Goal: Transaction & Acquisition: Book appointment/travel/reservation

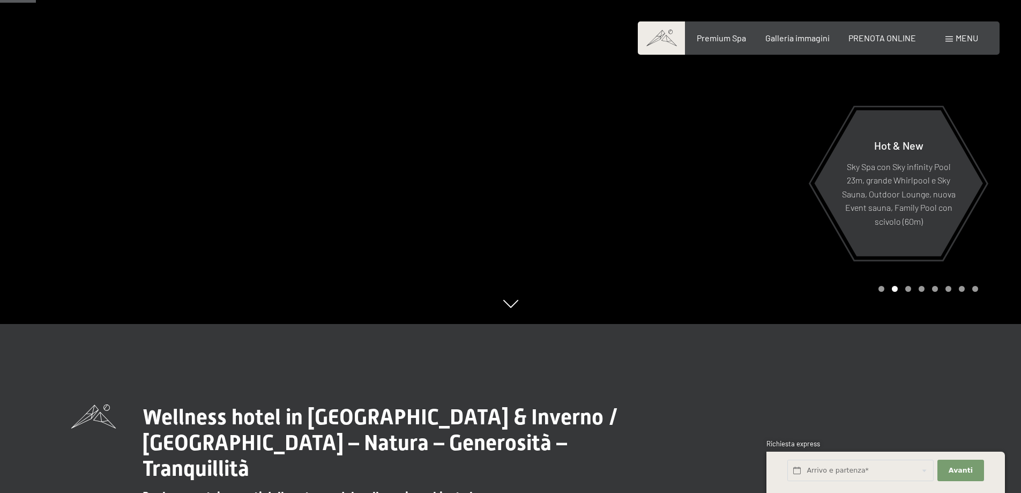
scroll to position [161, 0]
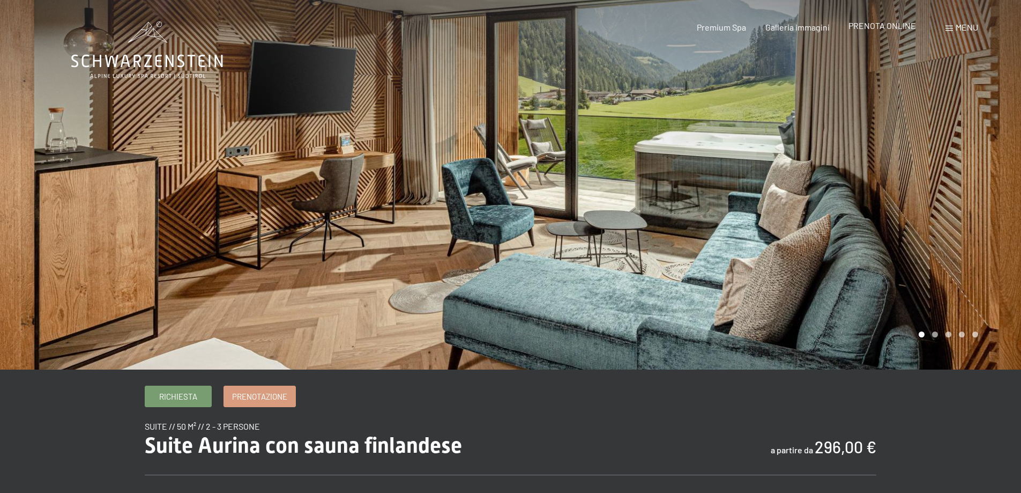
click at [854, 29] on span "PRENOTA ONLINE" at bounding box center [883, 25] width 68 height 10
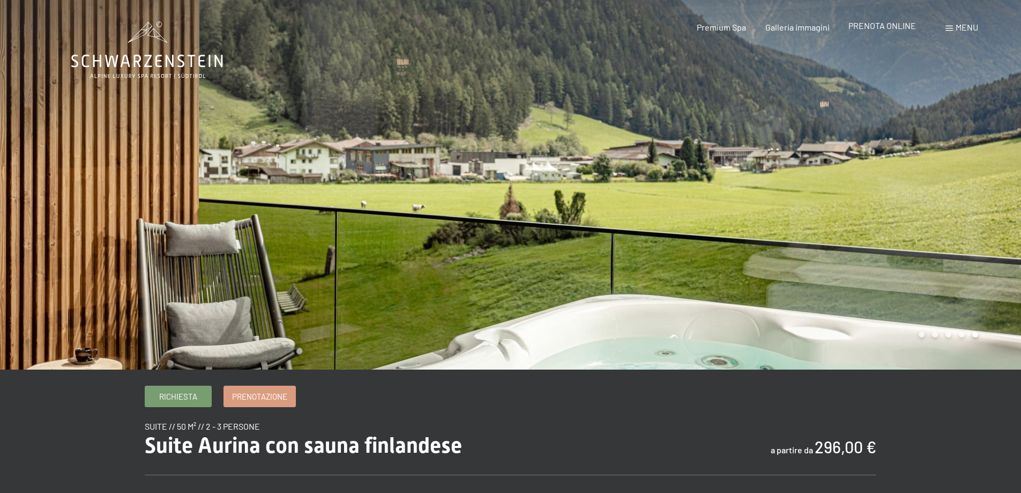
click at [873, 28] on span "PRENOTA ONLINE" at bounding box center [883, 25] width 68 height 10
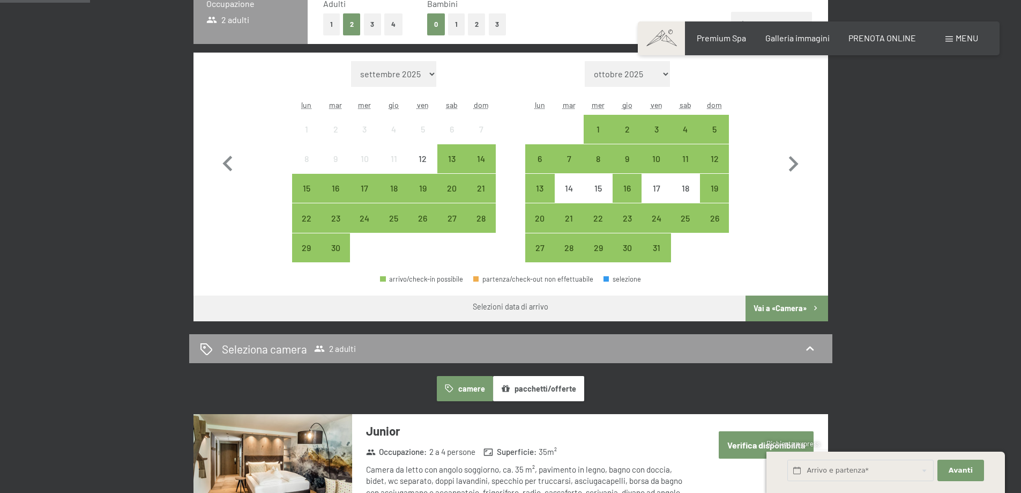
scroll to position [322, 0]
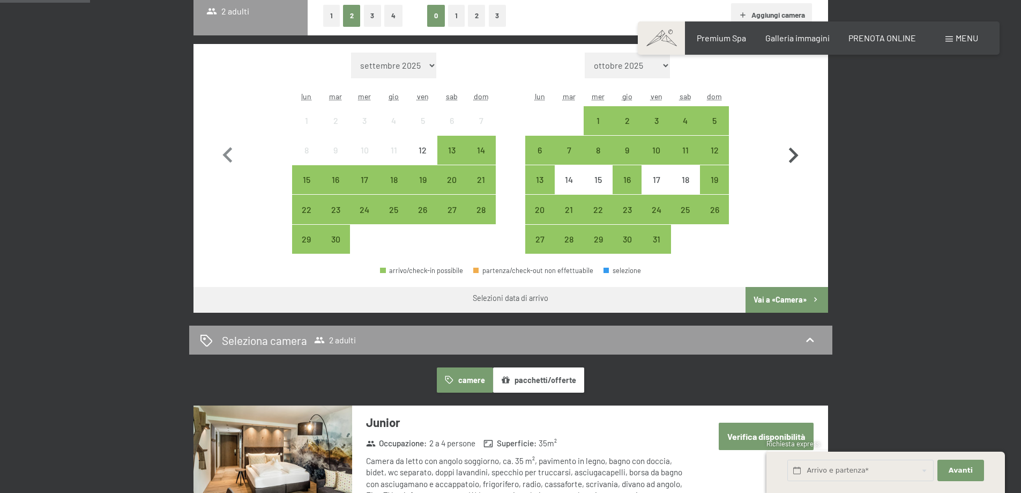
click at [794, 157] on icon "button" at bounding box center [794, 155] width 10 height 16
select select "2025-11-01"
select select "2025-12-01"
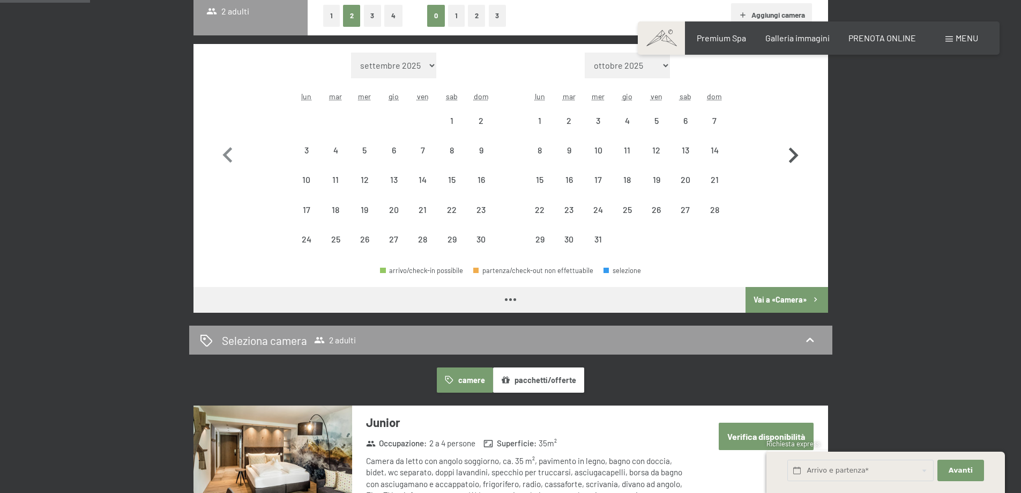
click at [794, 157] on icon "button" at bounding box center [794, 155] width 10 height 16
select select "[DATE]"
click at [794, 157] on icon "button" at bounding box center [794, 155] width 10 height 16
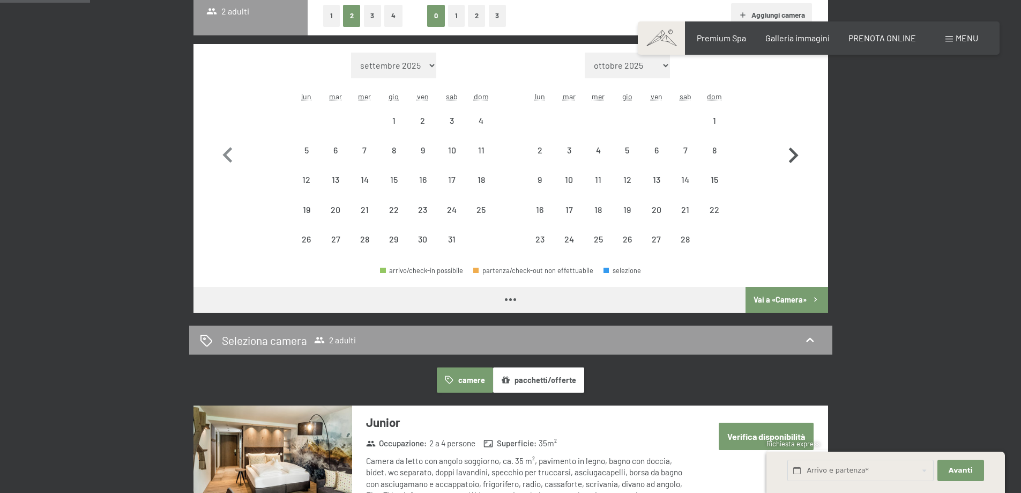
select select "[DATE]"
select select "2026-03-01"
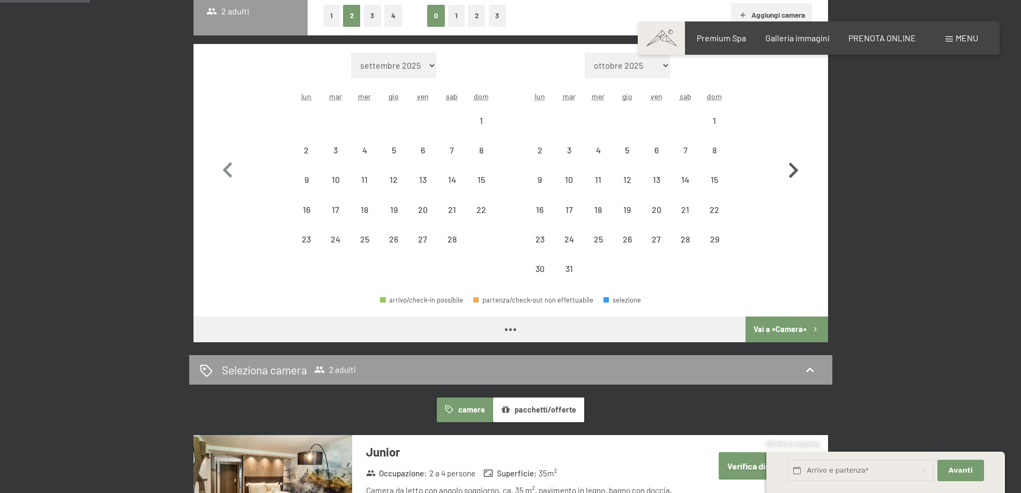
select select "[DATE]"
select select "2026-03-01"
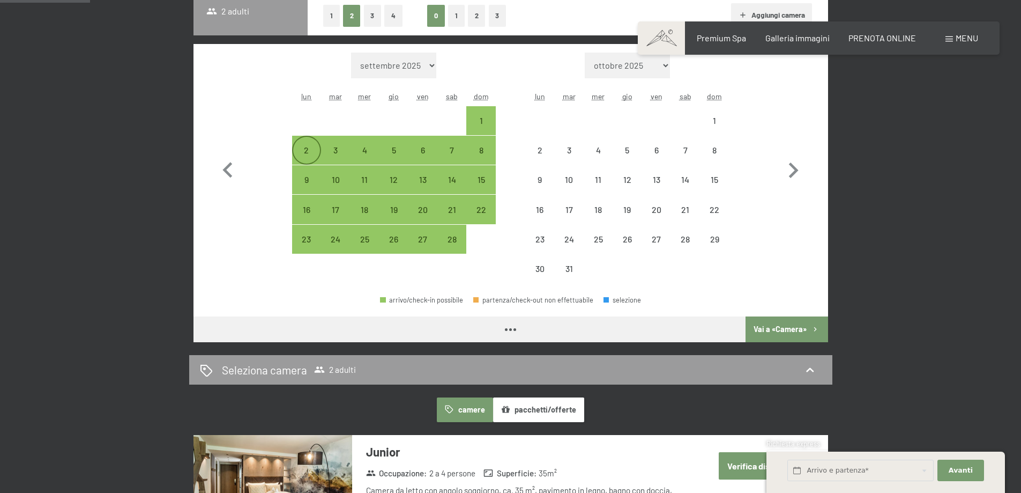
select select "[DATE]"
select select "2026-03-01"
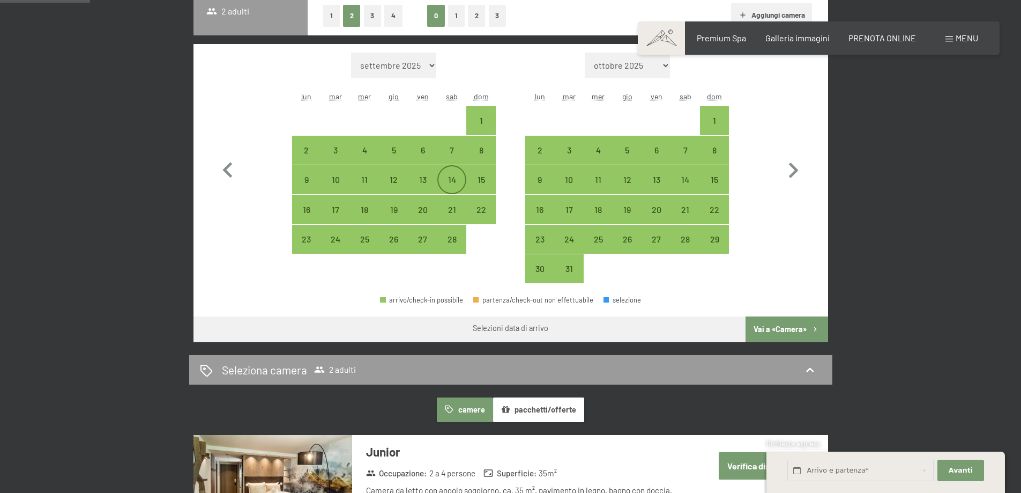
click at [447, 182] on div "14" at bounding box center [452, 188] width 27 height 27
select select "[DATE]"
select select "2026-03-01"
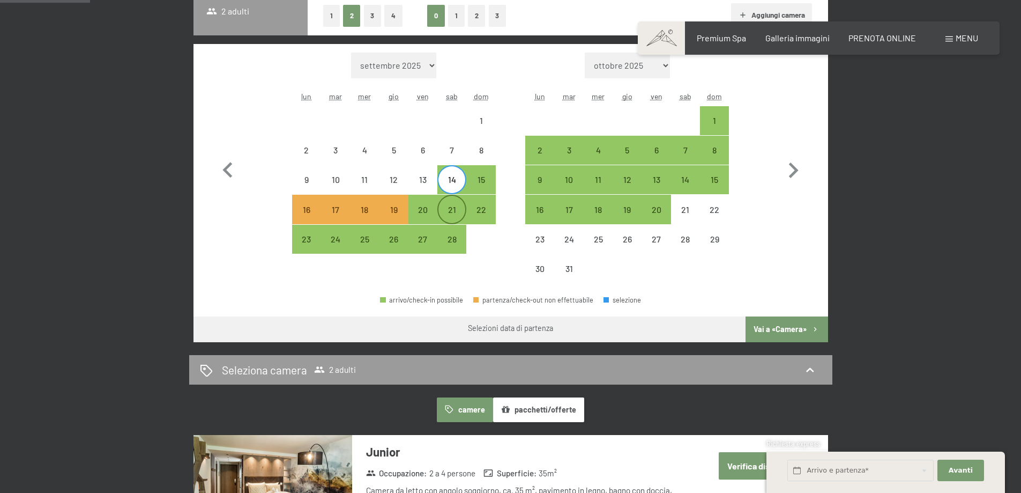
click at [452, 214] on div "21" at bounding box center [452, 218] width 27 height 27
select select "[DATE]"
select select "2026-03-01"
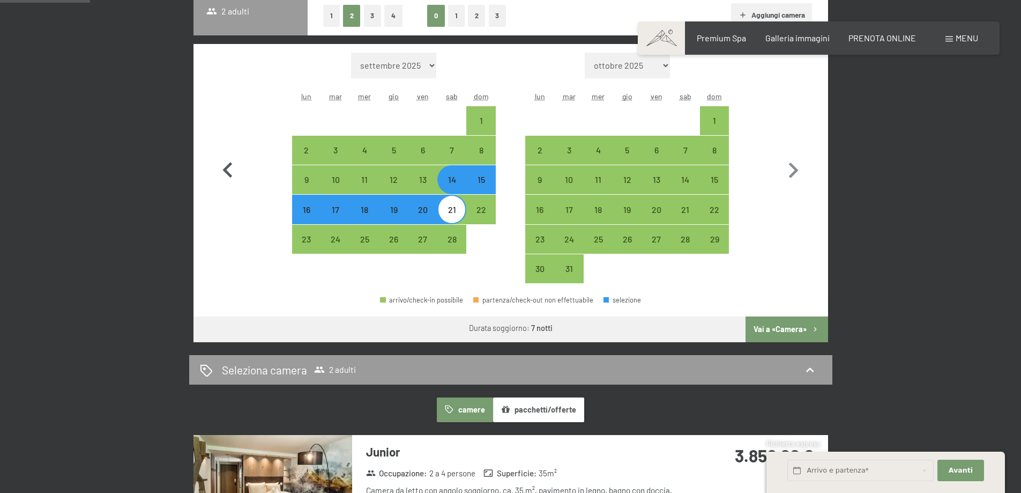
click at [241, 170] on icon "button" at bounding box center [227, 170] width 31 height 31
select select "[DATE]"
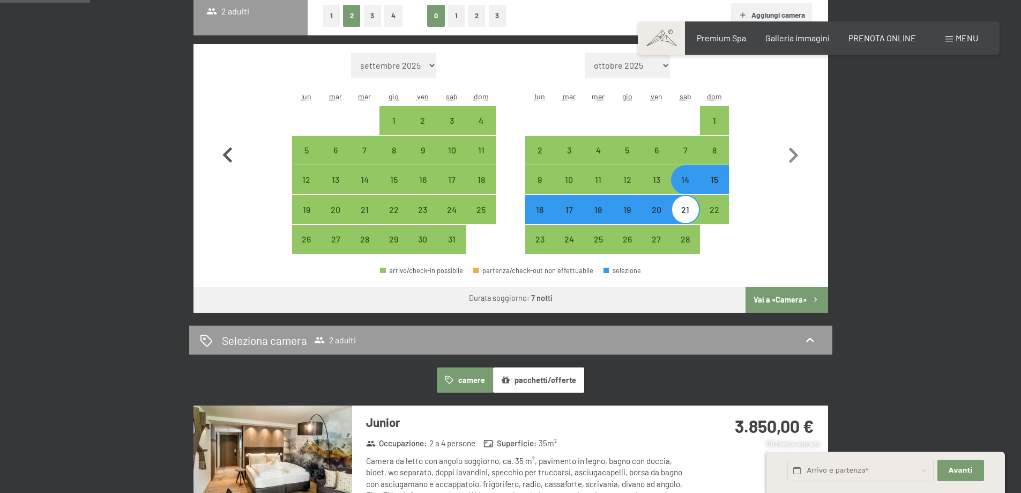
click at [241, 170] on icon "button" at bounding box center [227, 155] width 31 height 31
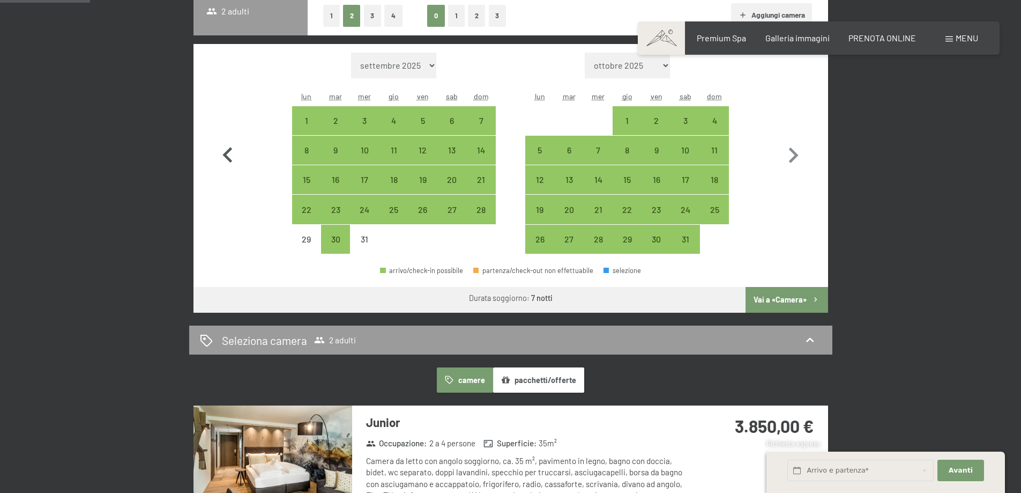
click at [241, 169] on icon "button" at bounding box center [227, 155] width 31 height 31
select select "[DATE]"
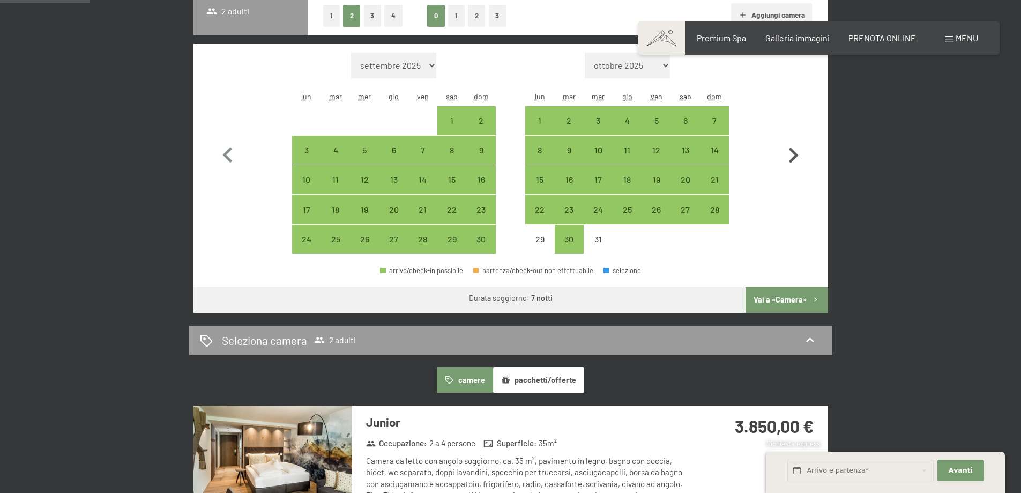
click at [796, 160] on icon "button" at bounding box center [793, 155] width 31 height 31
select select "[DATE]"
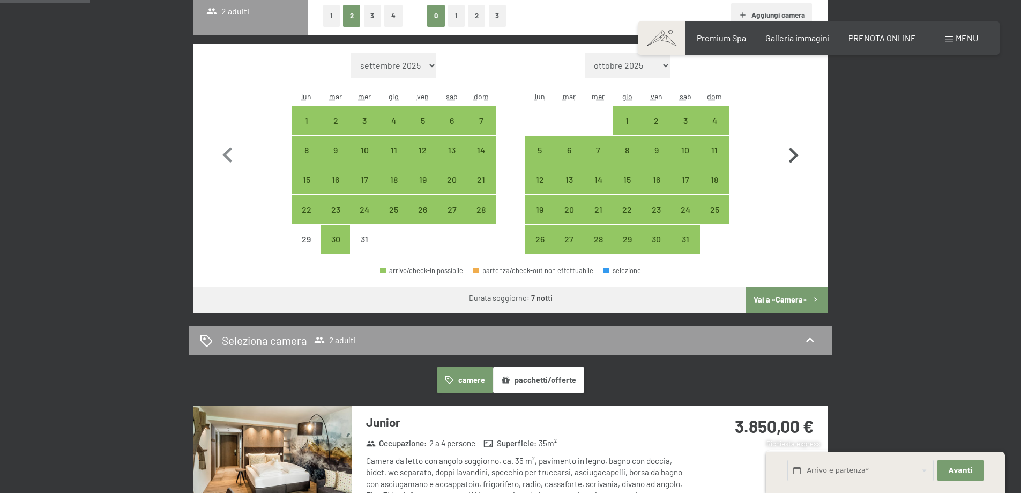
click at [796, 160] on icon "button" at bounding box center [793, 155] width 31 height 31
select select "[DATE]"
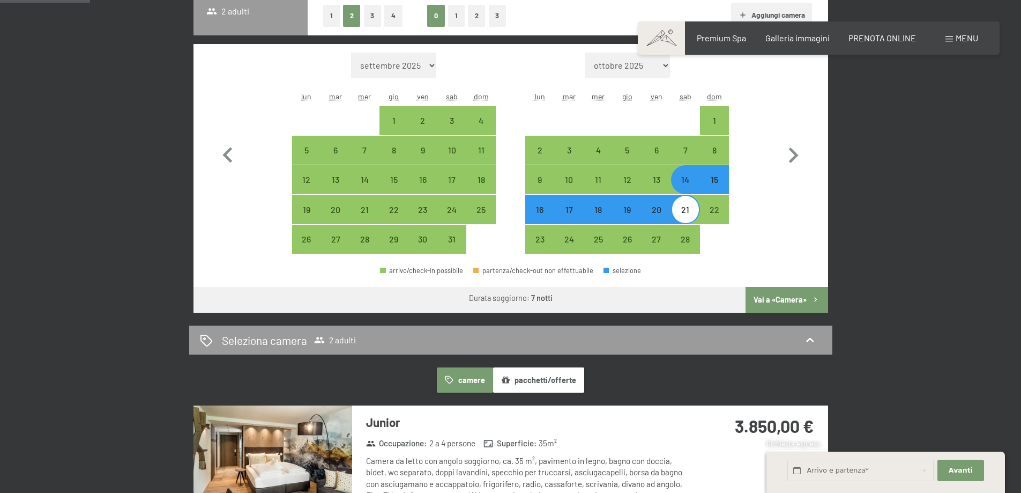
click at [786, 299] on button "Vai a «Camera»" at bounding box center [787, 300] width 82 height 26
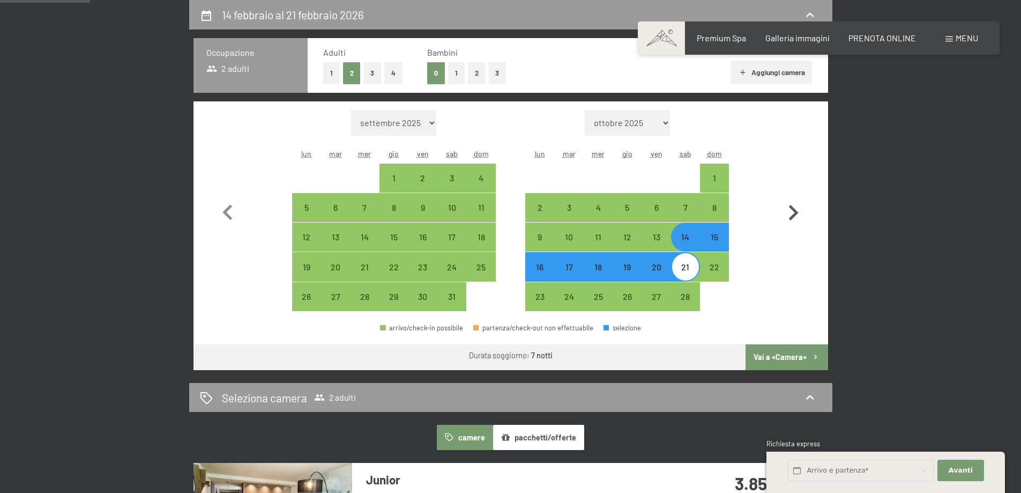
select select "[DATE]"
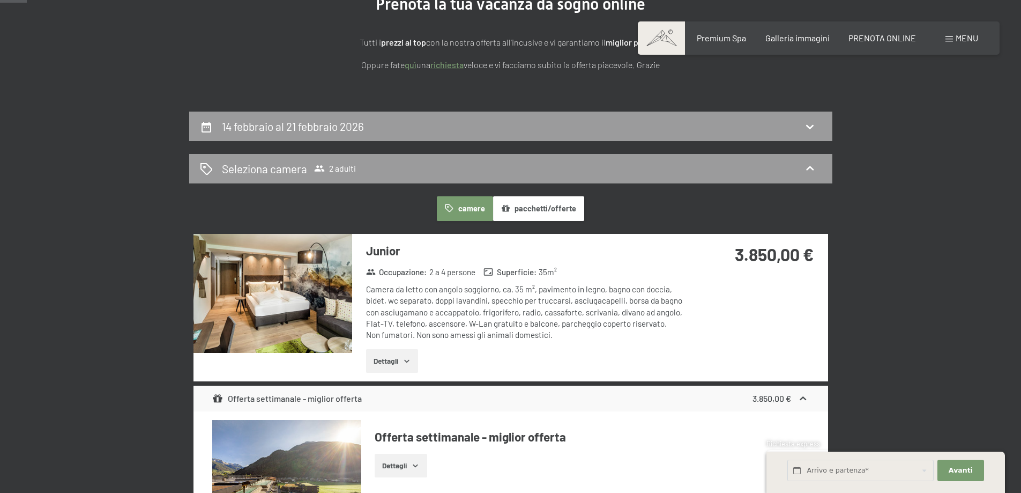
scroll to position [103, 0]
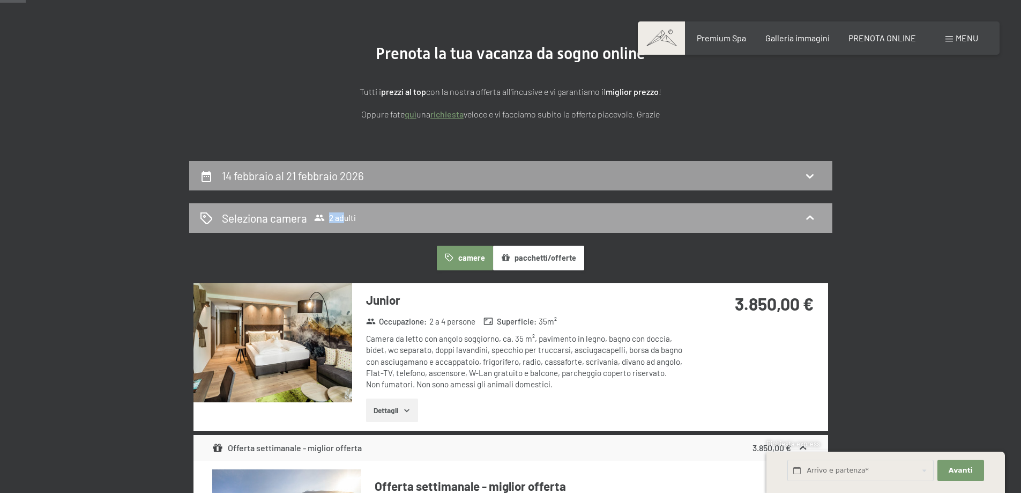
click at [343, 222] on span "2 adulti" at bounding box center [335, 217] width 42 height 11
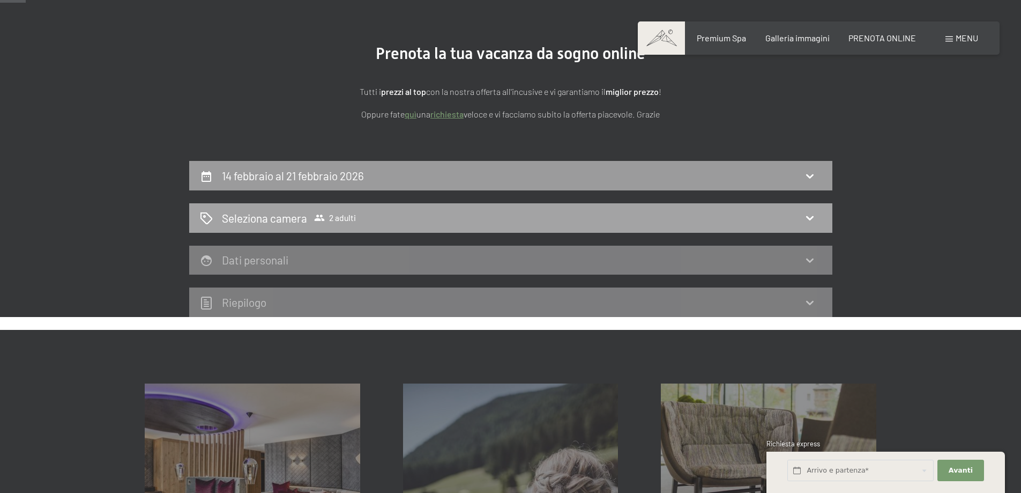
click at [808, 218] on icon at bounding box center [810, 218] width 8 height 4
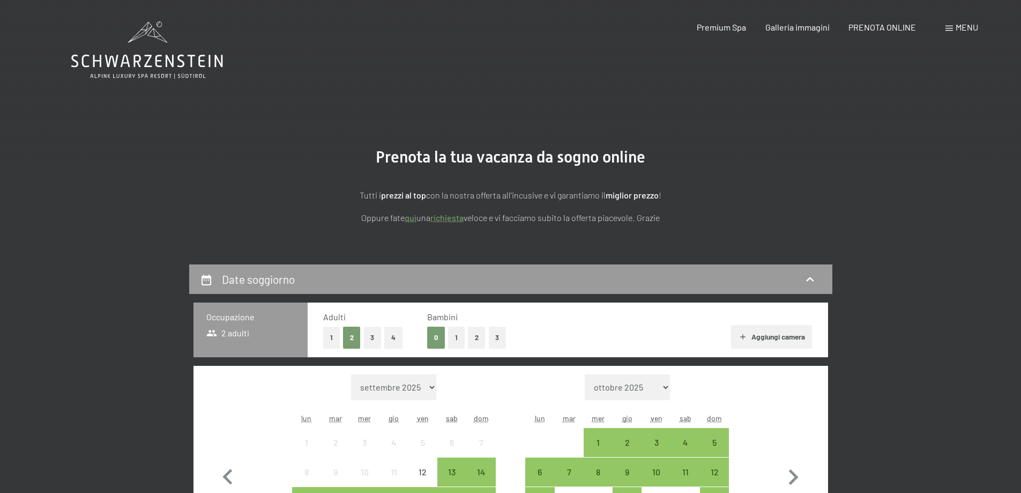
click at [456, 341] on button "1" at bounding box center [456, 338] width 17 height 22
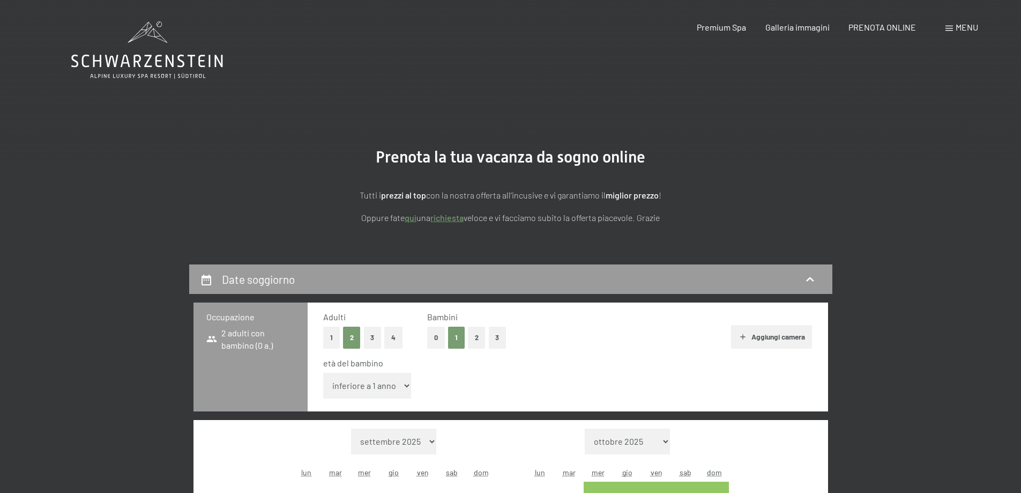
click at [407, 383] on select "inferiore a 1 anno 1 anno 2 anni 3 anni 4 anni 5 anni 6 anni 7 anni 8 anni 9 an…" at bounding box center [367, 386] width 88 height 26
select select "10"
click at [323, 373] on select "inferiore a 1 anno 1 anno 2 anni 3 anni 4 anni 5 anni 6 anni 7 anni 8 anni 9 an…" at bounding box center [367, 386] width 88 height 26
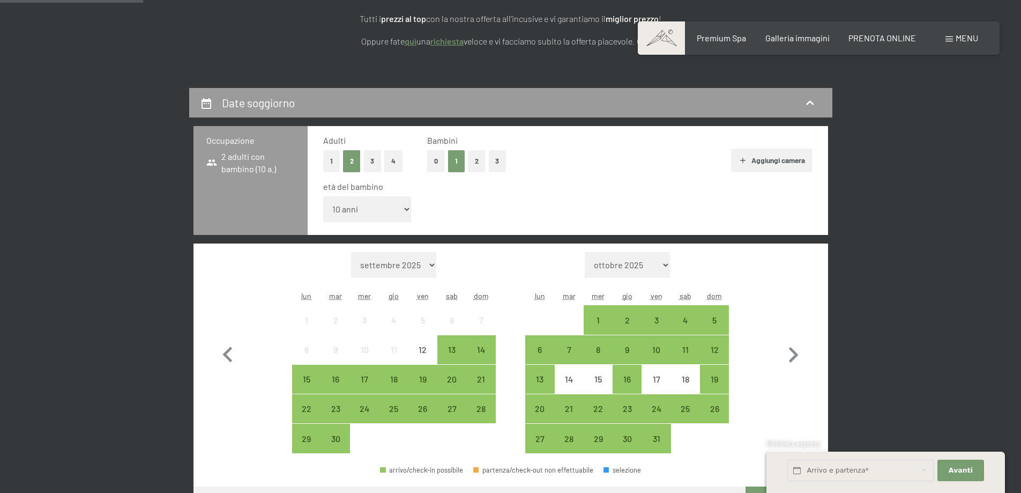
scroll to position [214, 0]
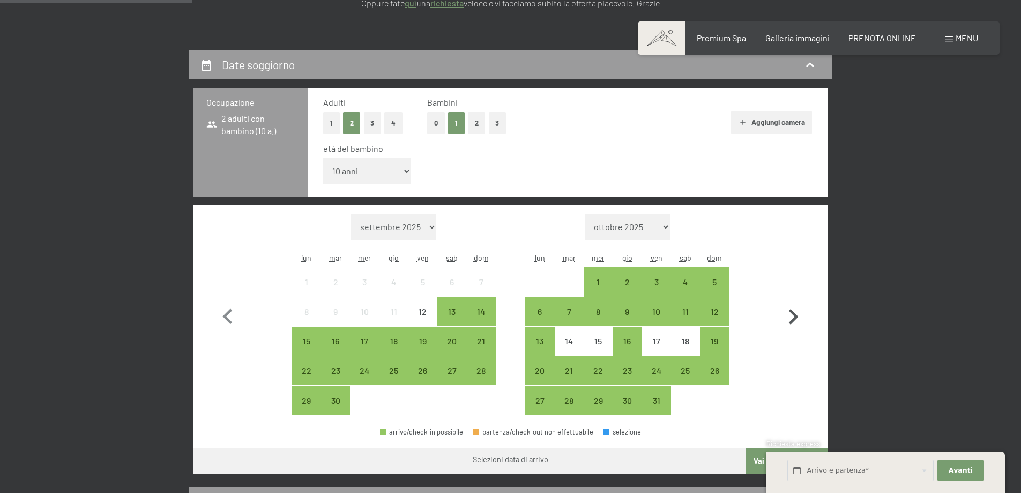
click at [789, 308] on icon "button" at bounding box center [793, 316] width 31 height 31
click at [790, 309] on icon "button" at bounding box center [793, 316] width 31 height 31
select select "[DATE]"
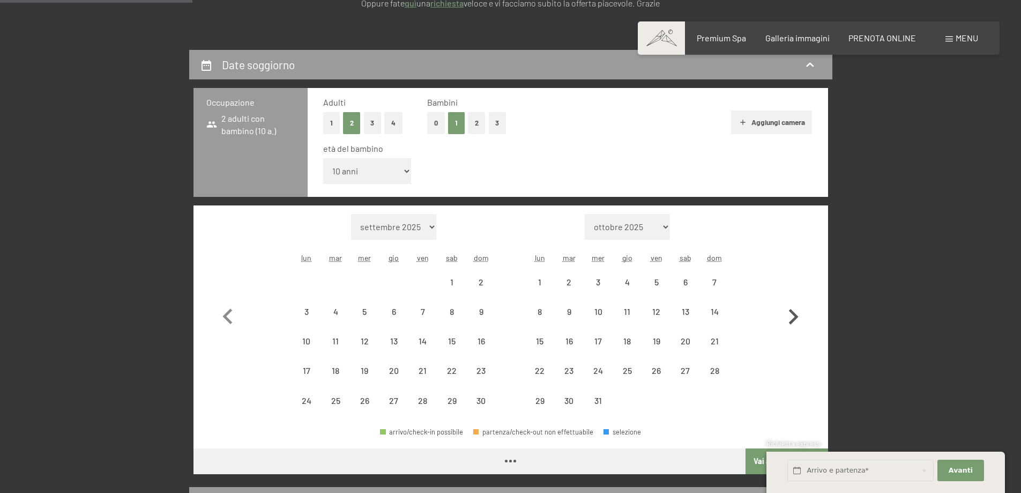
click at [790, 309] on icon "button" at bounding box center [793, 316] width 31 height 31
select select "[DATE]"
click at [790, 309] on icon "button" at bounding box center [793, 316] width 31 height 31
select select "[DATE]"
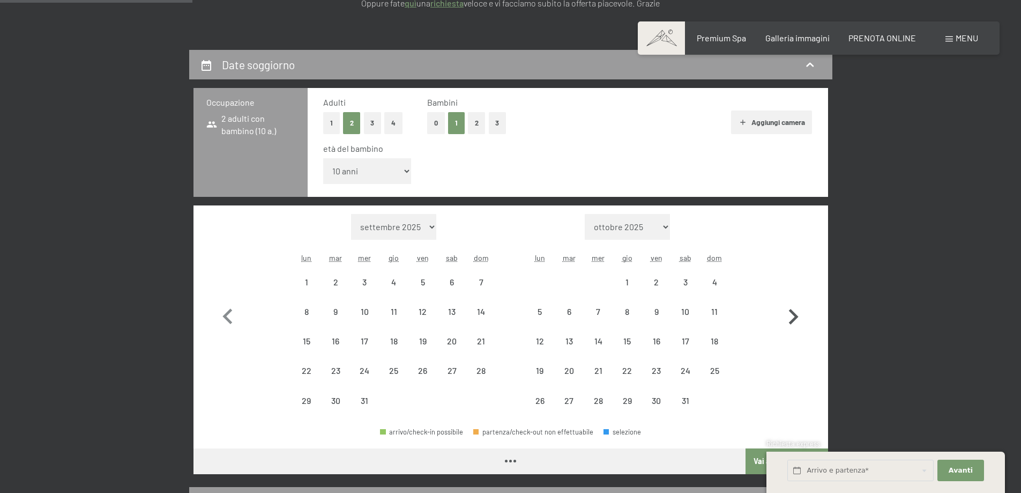
select select "[DATE]"
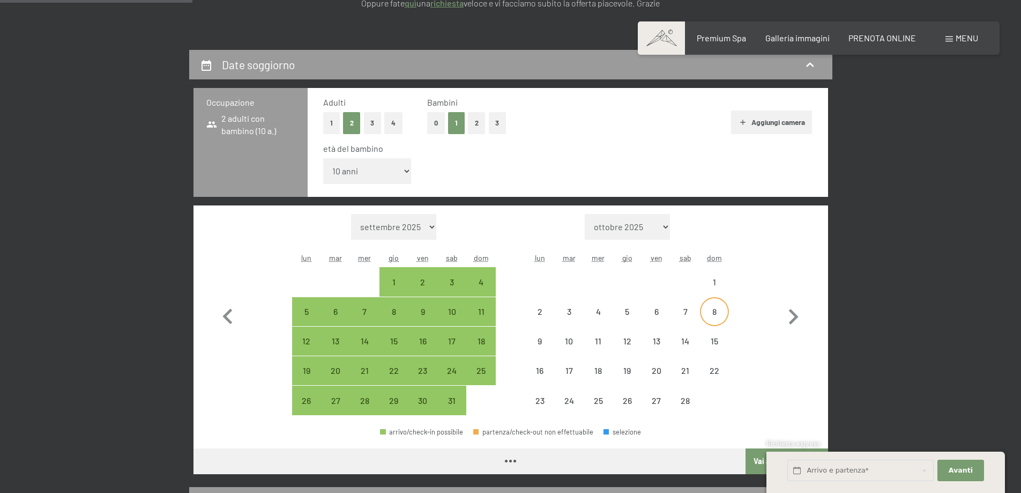
select select "[DATE]"
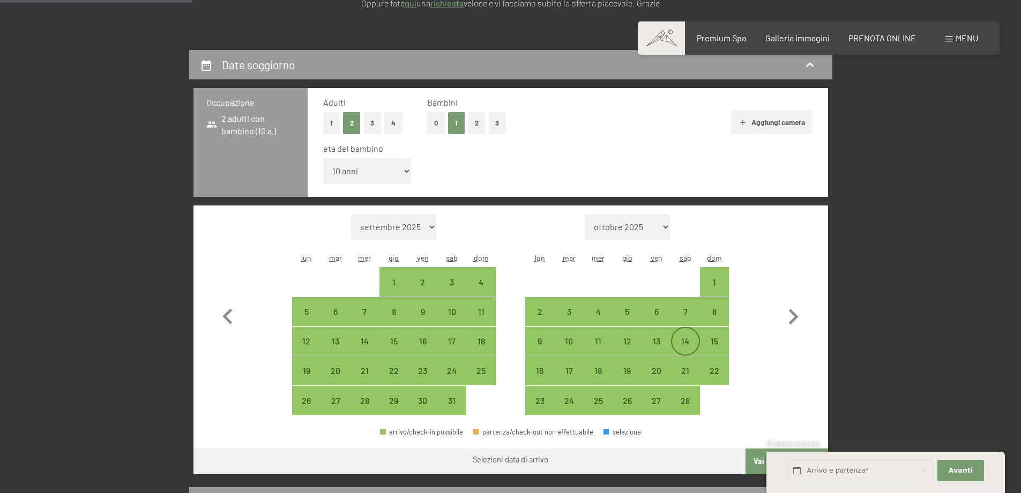
click at [678, 346] on div "14" at bounding box center [685, 350] width 27 height 27
select select "[DATE]"
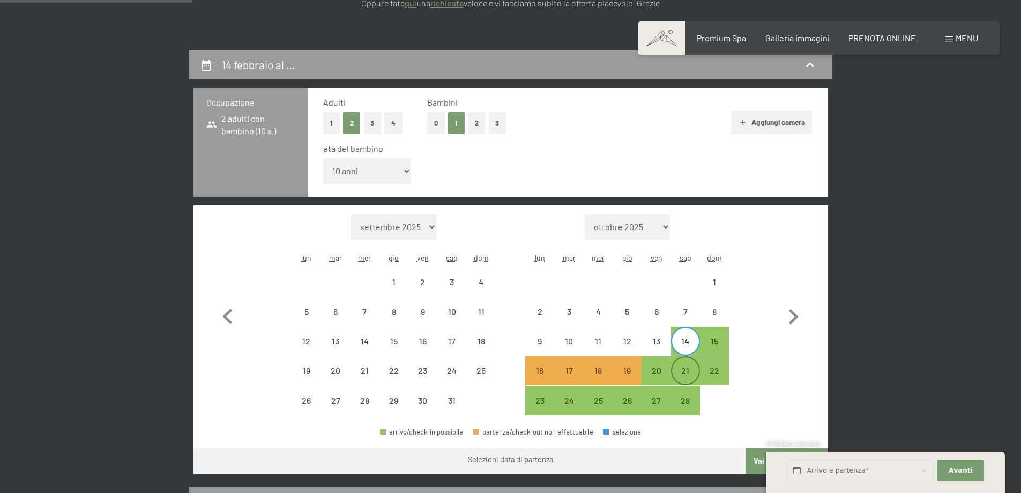
click at [687, 374] on div "21" at bounding box center [685, 379] width 27 height 27
select select "[DATE]"
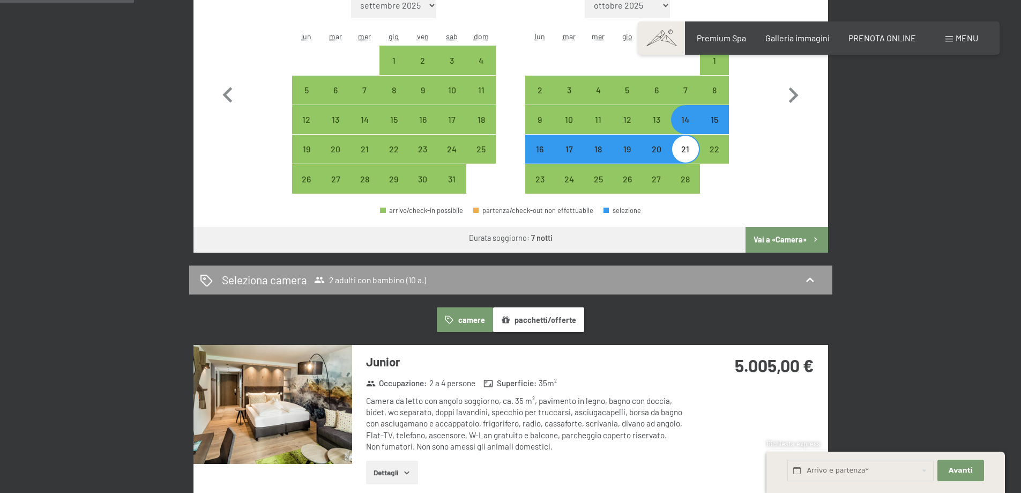
scroll to position [590, 0]
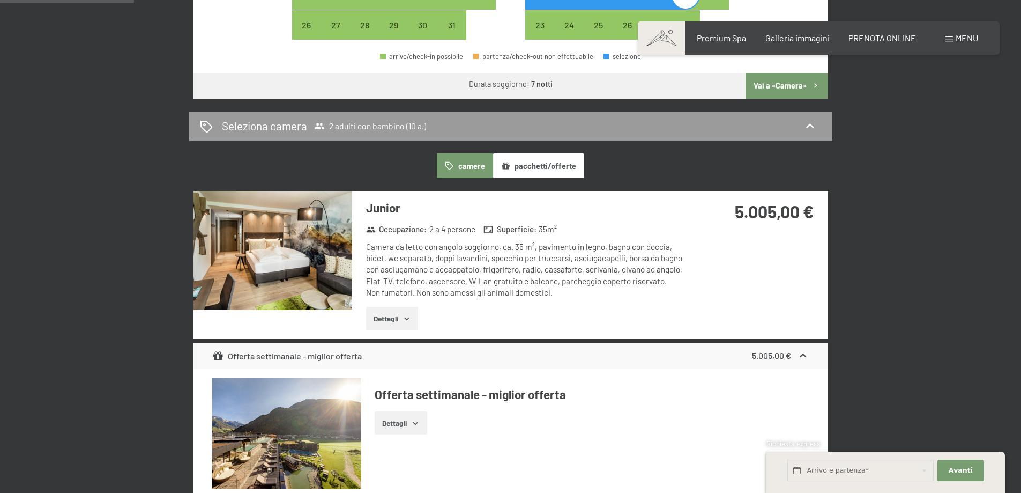
click at [774, 93] on button "Vai a «Camera»" at bounding box center [787, 86] width 82 height 26
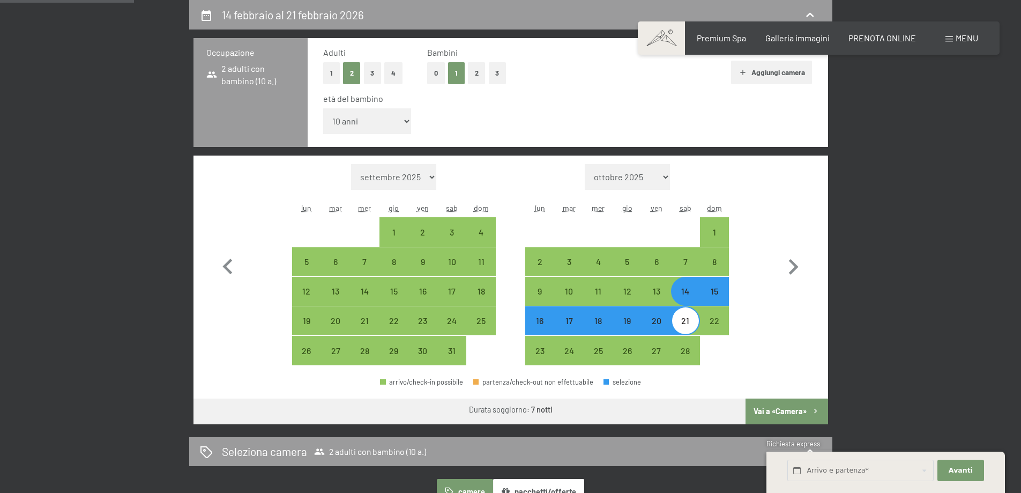
select select "[DATE]"
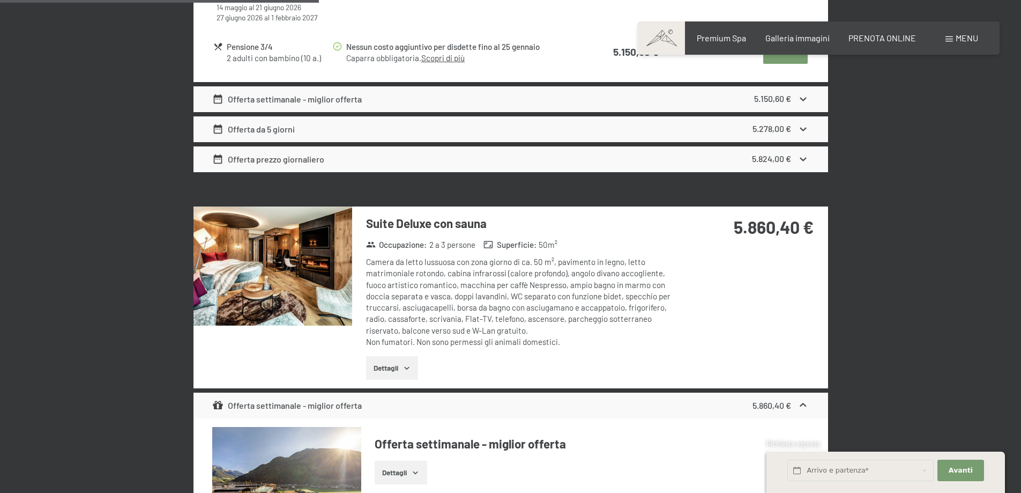
scroll to position [1283, 0]
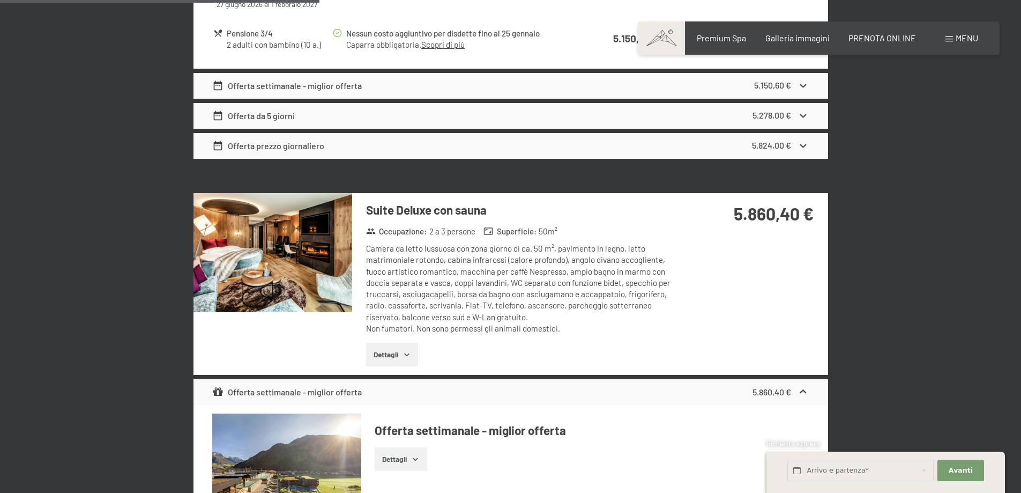
click at [312, 215] on img at bounding box center [273, 252] width 159 height 119
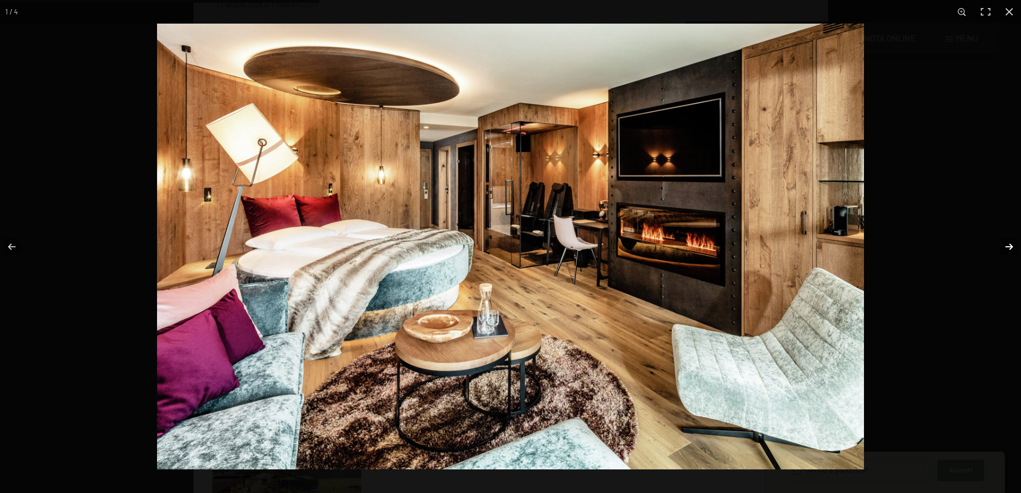
click at [1014, 247] on button "button" at bounding box center [1003, 247] width 38 height 54
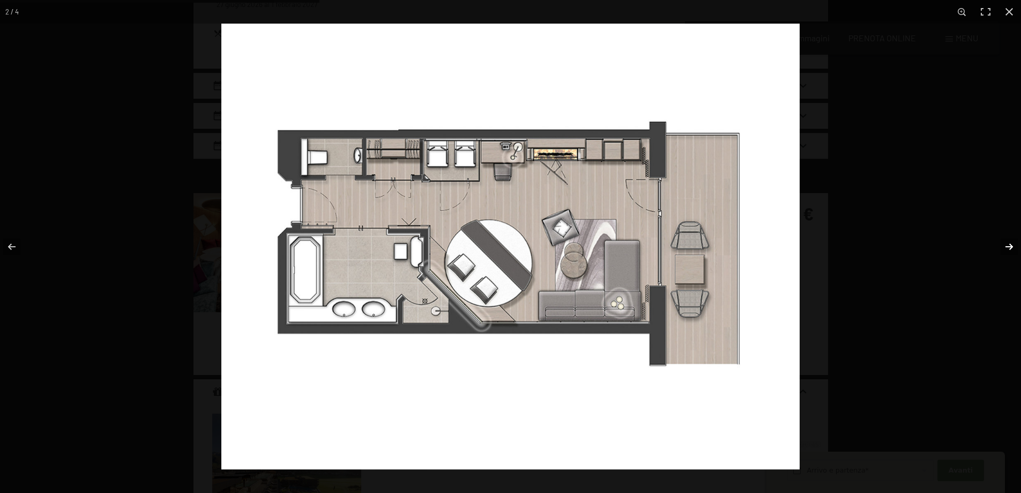
click at [1014, 247] on button "button" at bounding box center [1003, 247] width 38 height 54
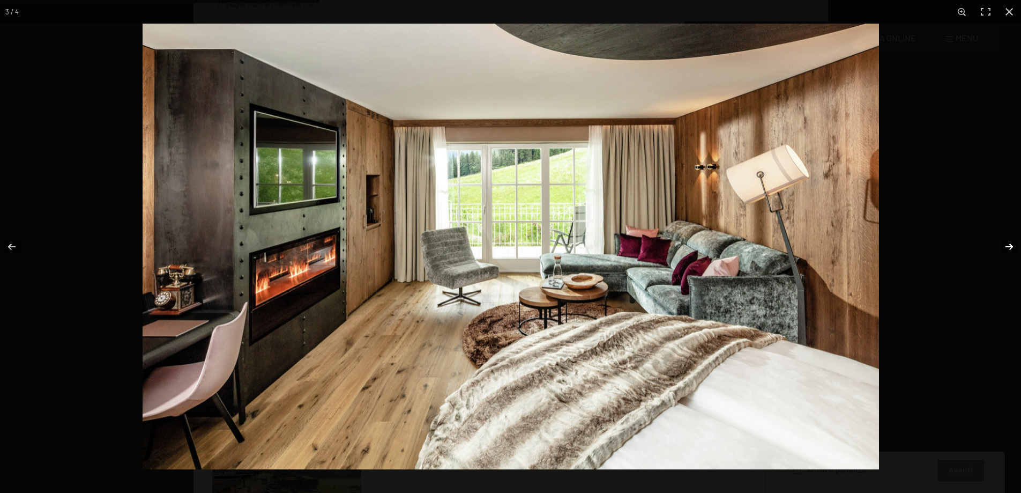
click at [1012, 246] on button "button" at bounding box center [1003, 247] width 38 height 54
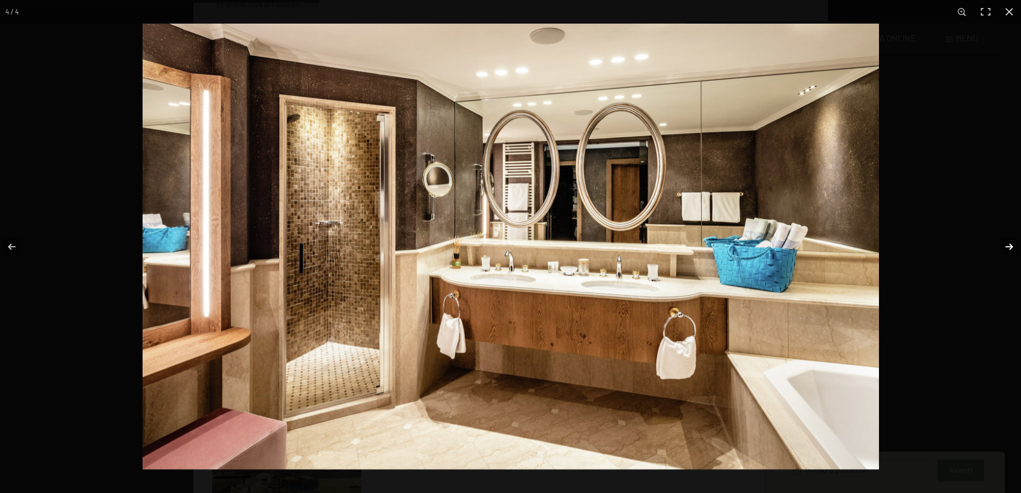
click at [1012, 246] on button "button" at bounding box center [1003, 247] width 38 height 54
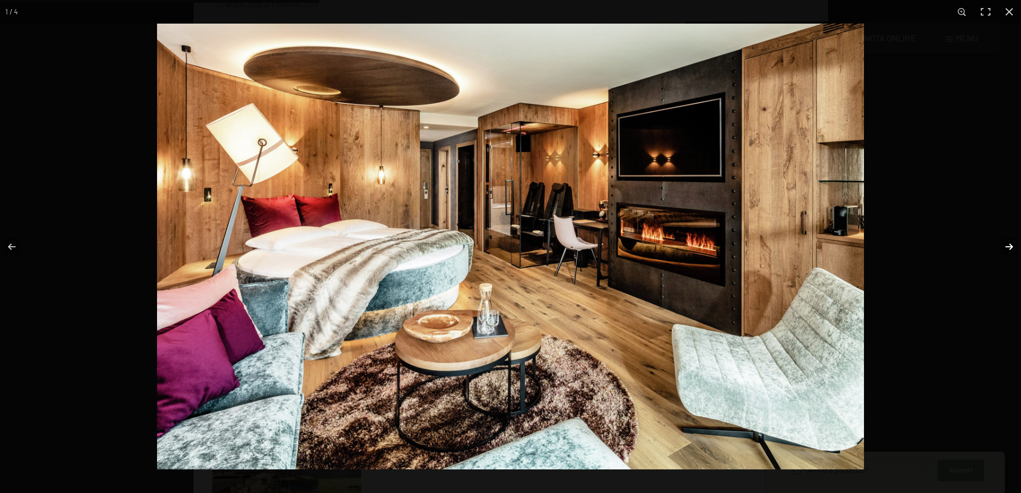
click at [1012, 246] on button "button" at bounding box center [1003, 247] width 38 height 54
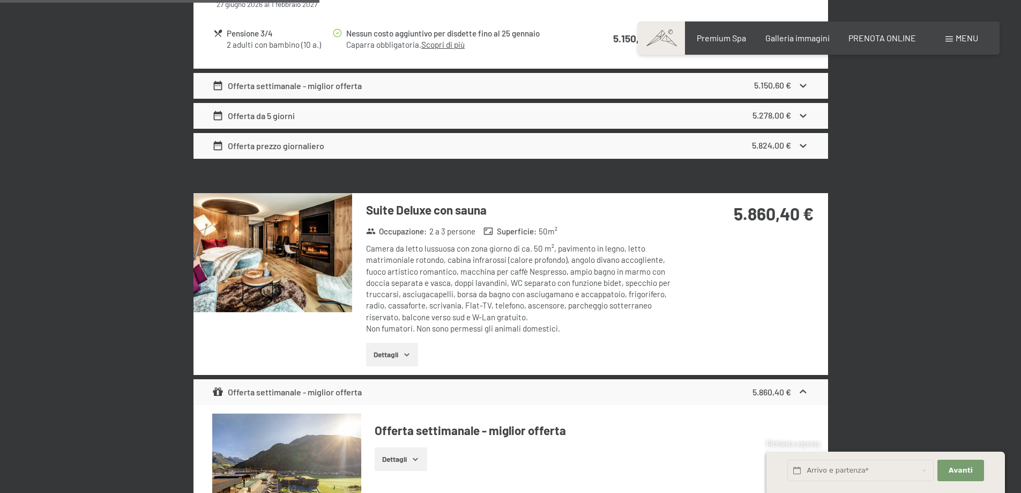
click at [0, 0] on button "button" at bounding box center [0, 0] width 0 height 0
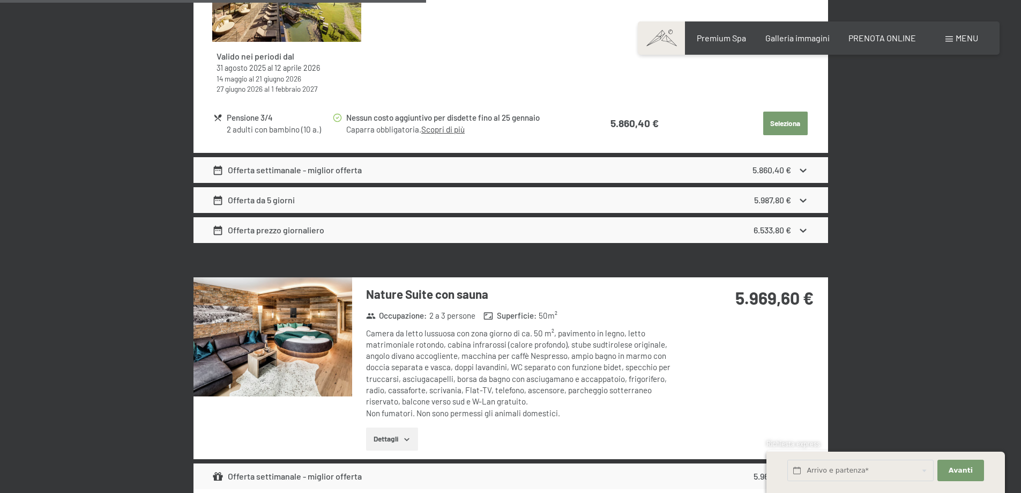
scroll to position [1927, 0]
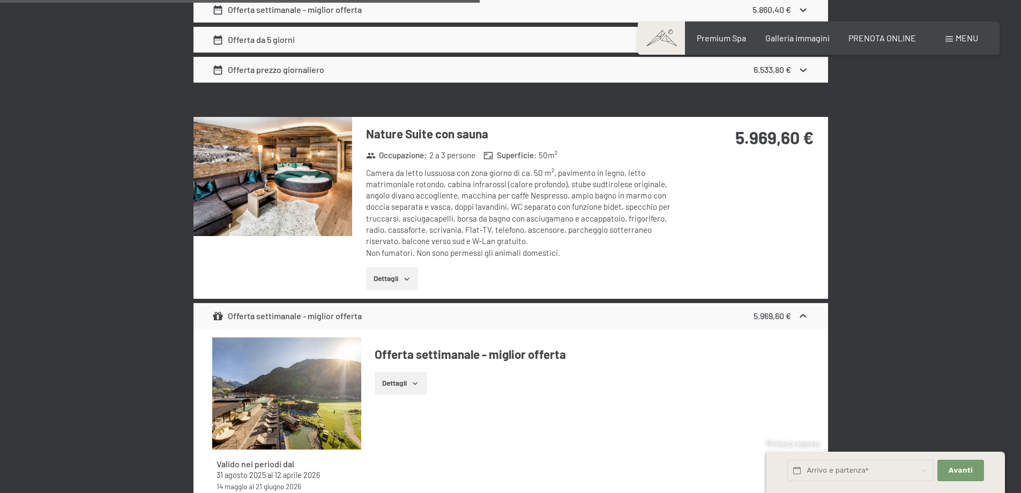
click at [294, 192] on img at bounding box center [273, 176] width 159 height 119
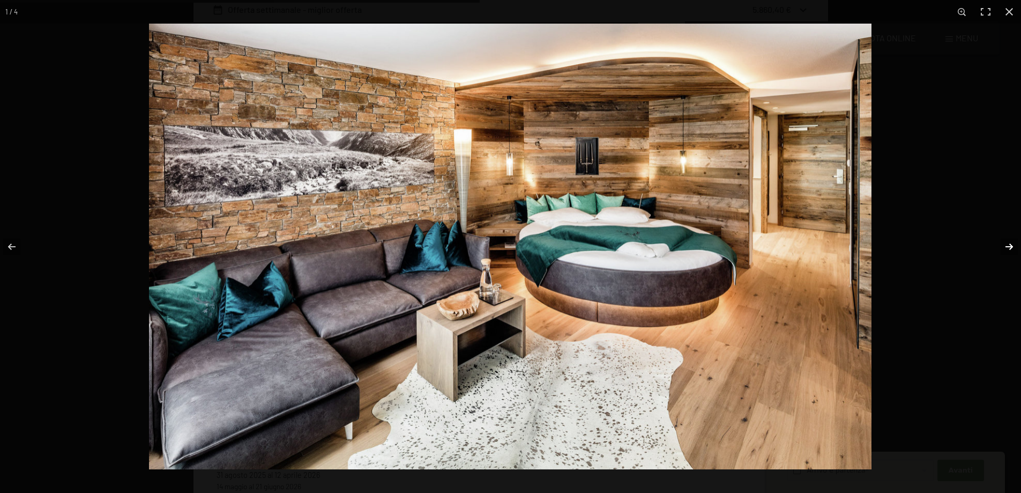
click at [1017, 250] on button "button" at bounding box center [1003, 247] width 38 height 54
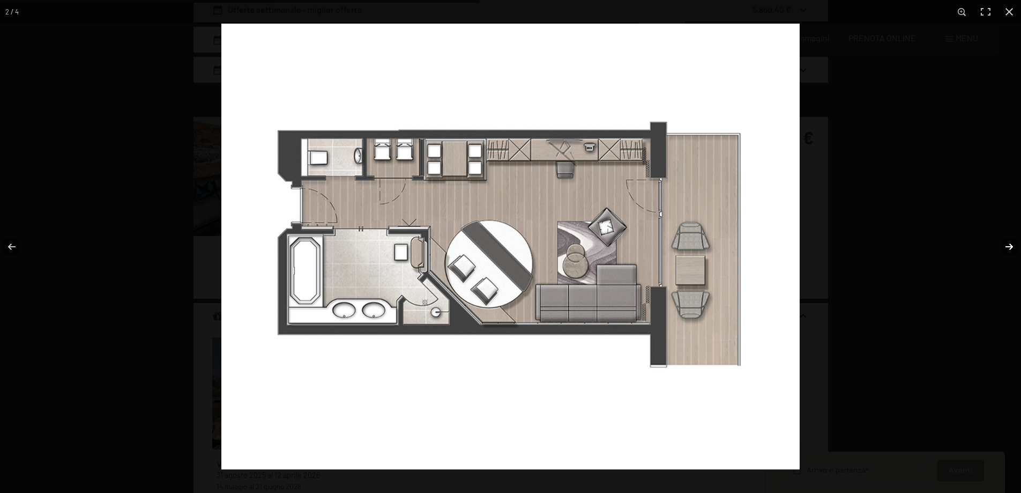
click at [1017, 250] on button "button" at bounding box center [1003, 247] width 38 height 54
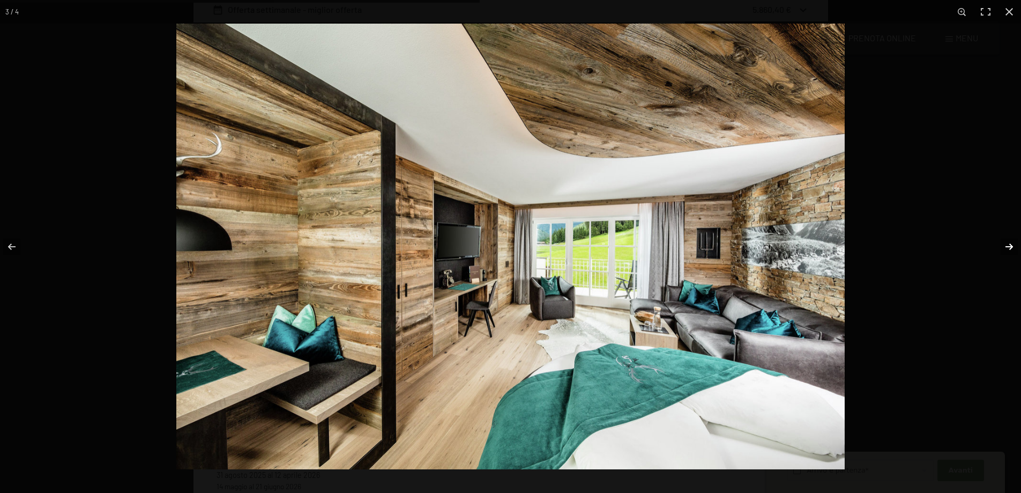
click at [1017, 250] on button "button" at bounding box center [1003, 247] width 38 height 54
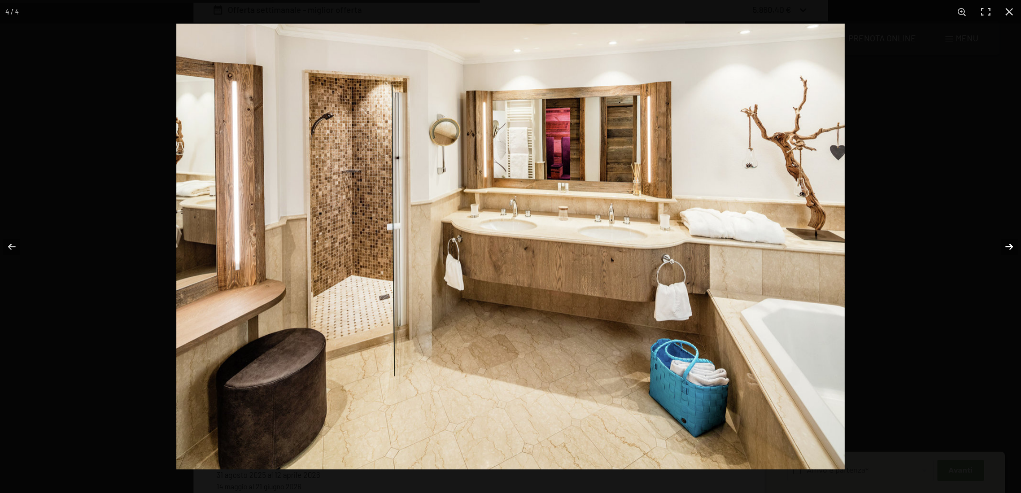
click at [1017, 250] on button "button" at bounding box center [1003, 247] width 38 height 54
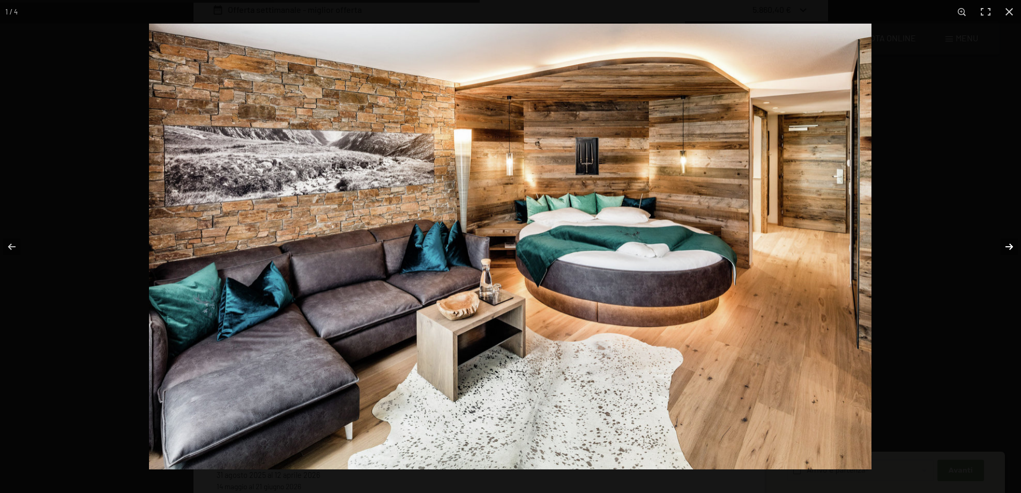
click at [1017, 250] on button "button" at bounding box center [1003, 247] width 38 height 54
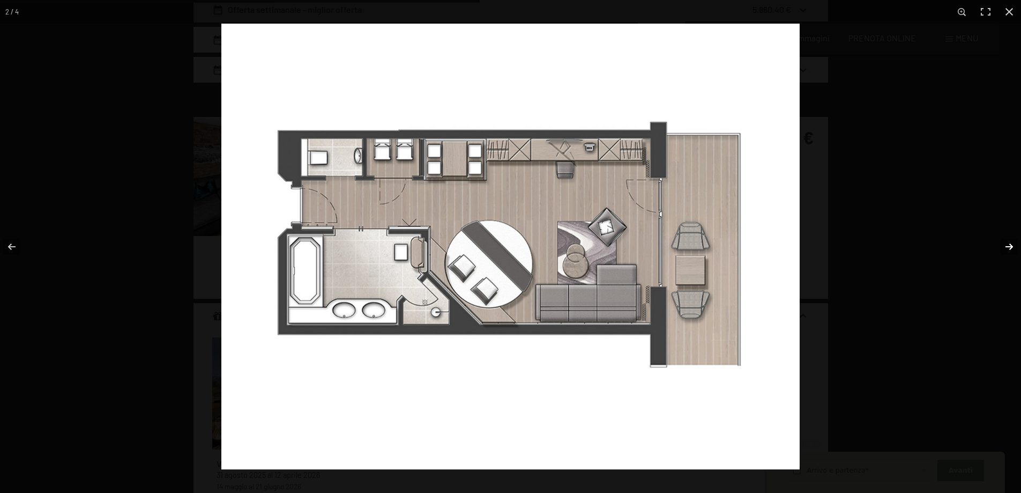
click at [1017, 250] on button "button" at bounding box center [1003, 247] width 38 height 54
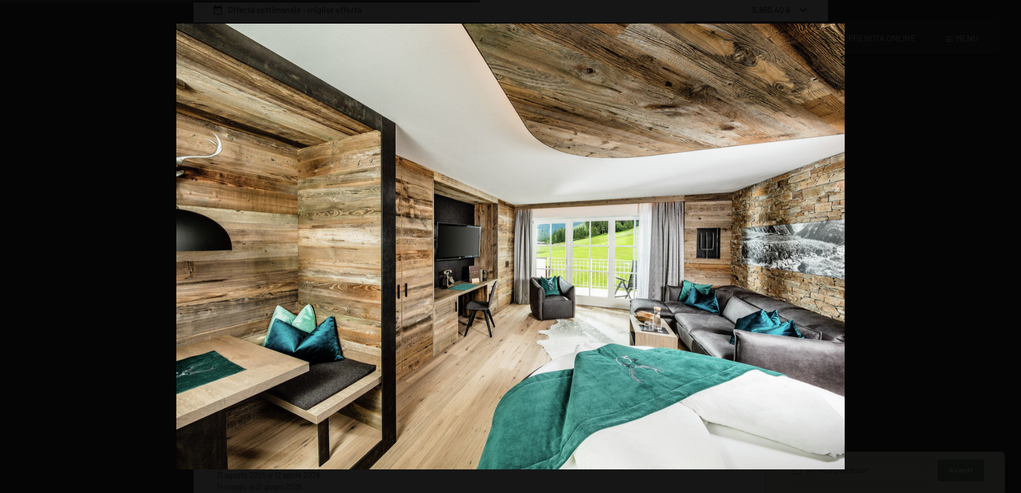
click at [1017, 250] on button "button" at bounding box center [1003, 247] width 38 height 54
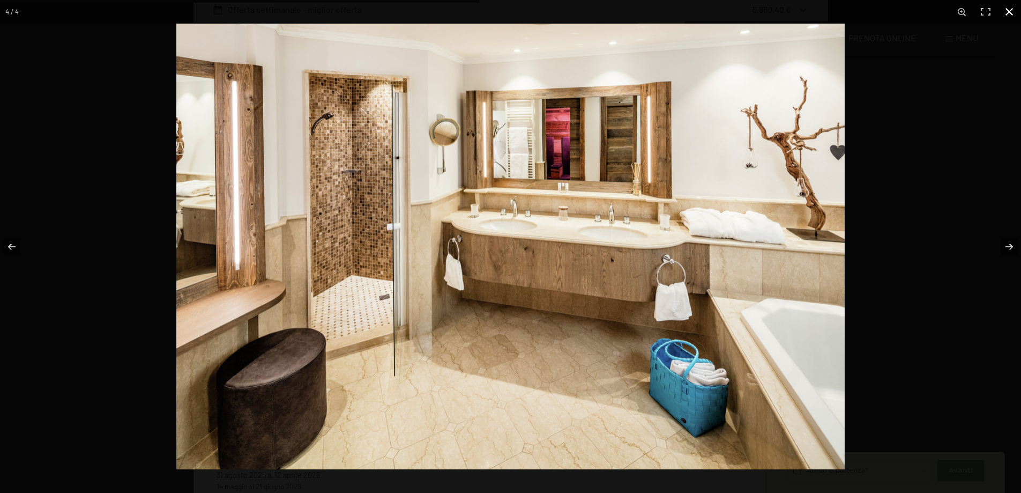
click at [1005, 12] on button "button" at bounding box center [1010, 12] width 24 height 24
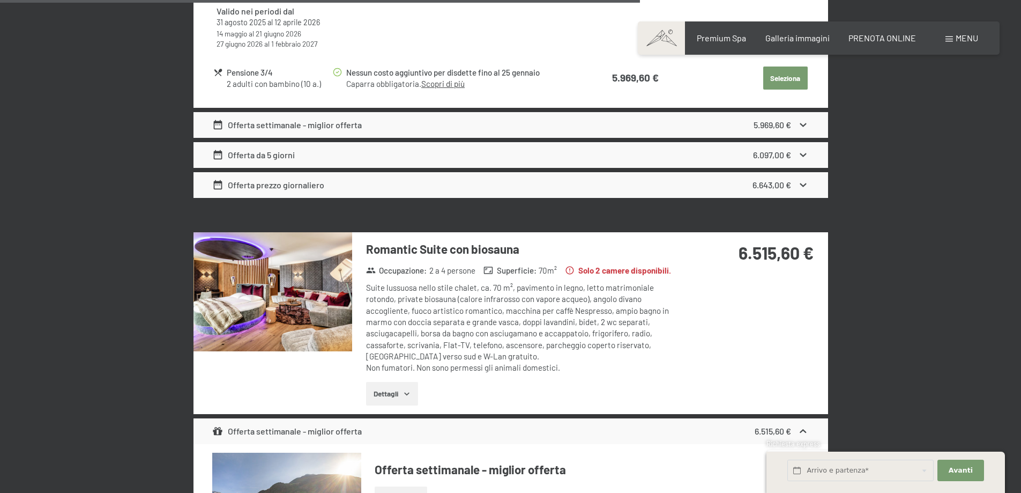
scroll to position [2570, 0]
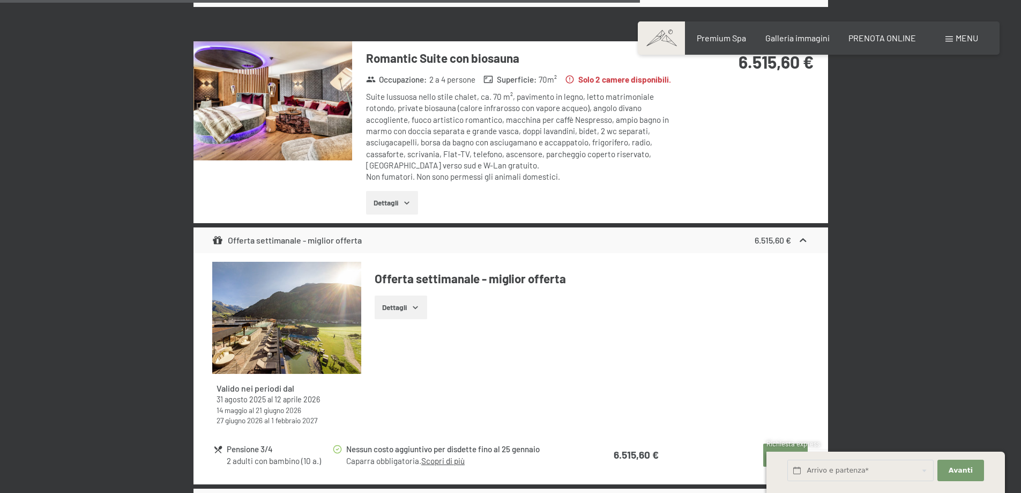
click at [274, 99] on img at bounding box center [273, 100] width 159 height 119
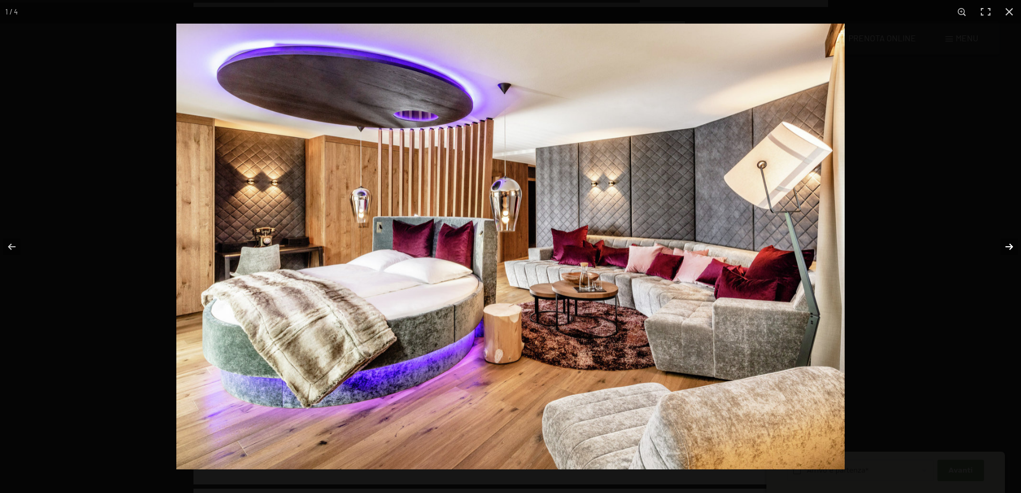
click at [1009, 247] on button "button" at bounding box center [1003, 247] width 38 height 54
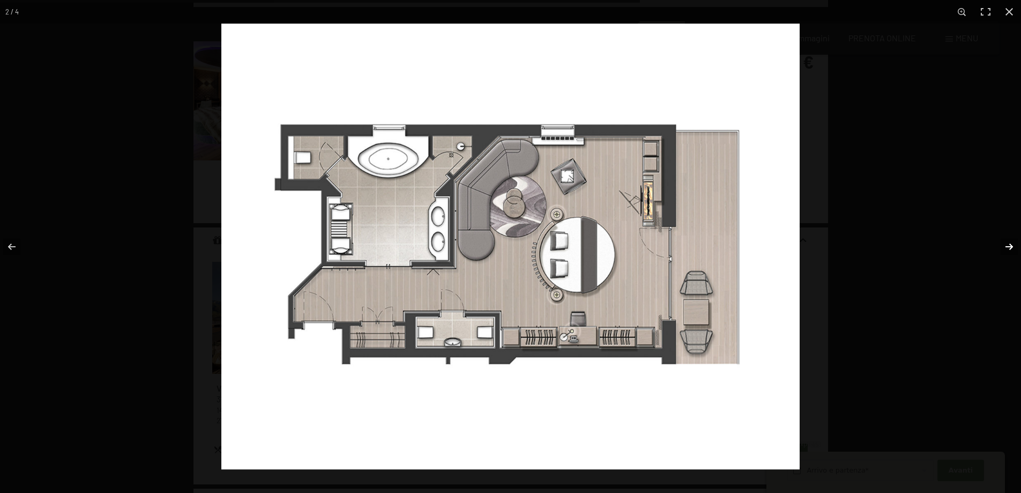
click at [1005, 249] on button "button" at bounding box center [1003, 247] width 38 height 54
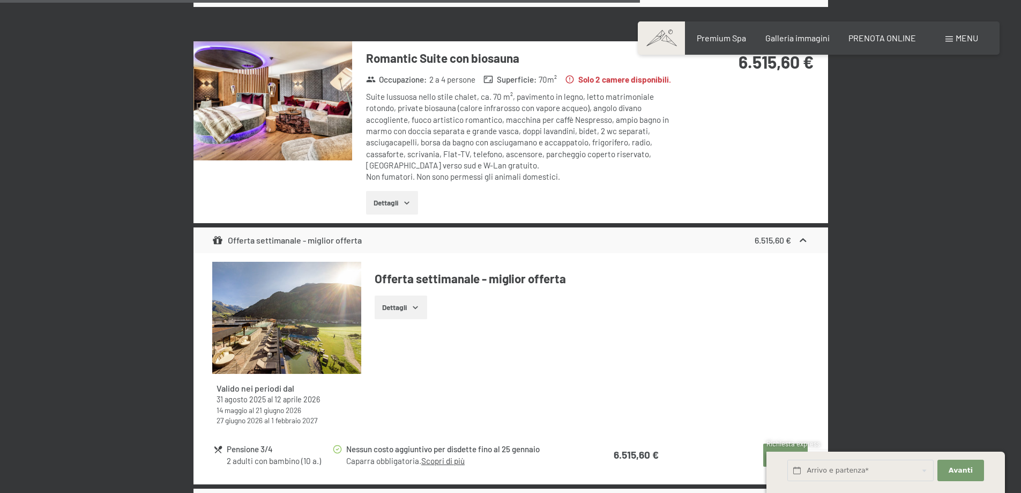
click at [0, 0] on button "button" at bounding box center [0, 0] width 0 height 0
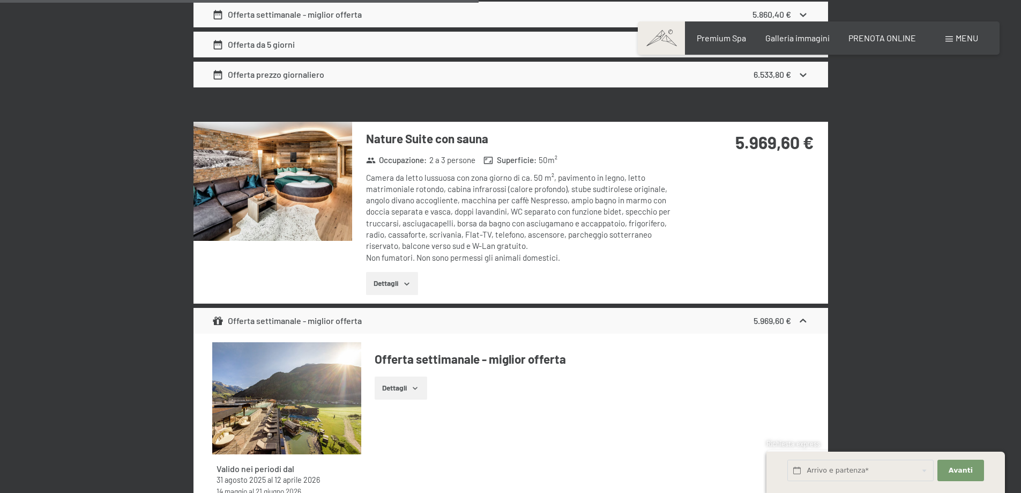
scroll to position [1819, 0]
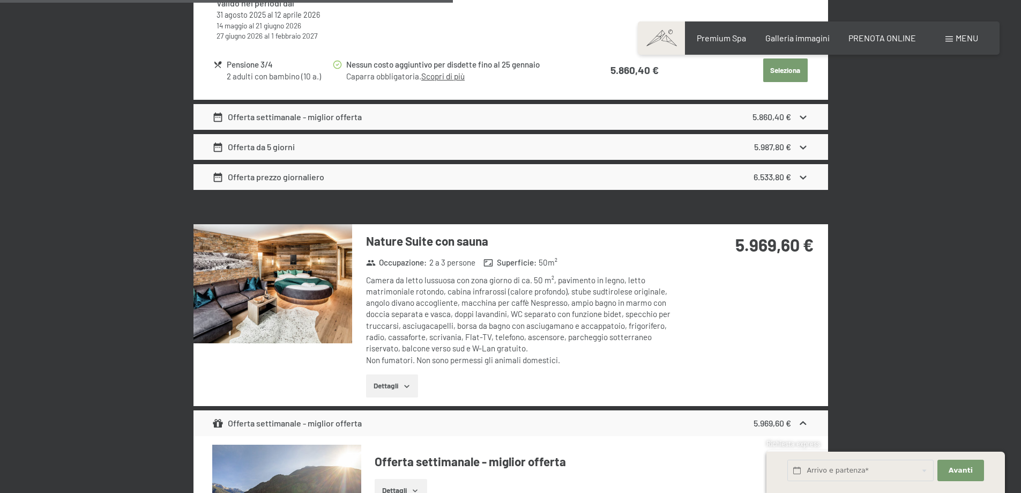
click at [332, 254] on img at bounding box center [273, 283] width 159 height 119
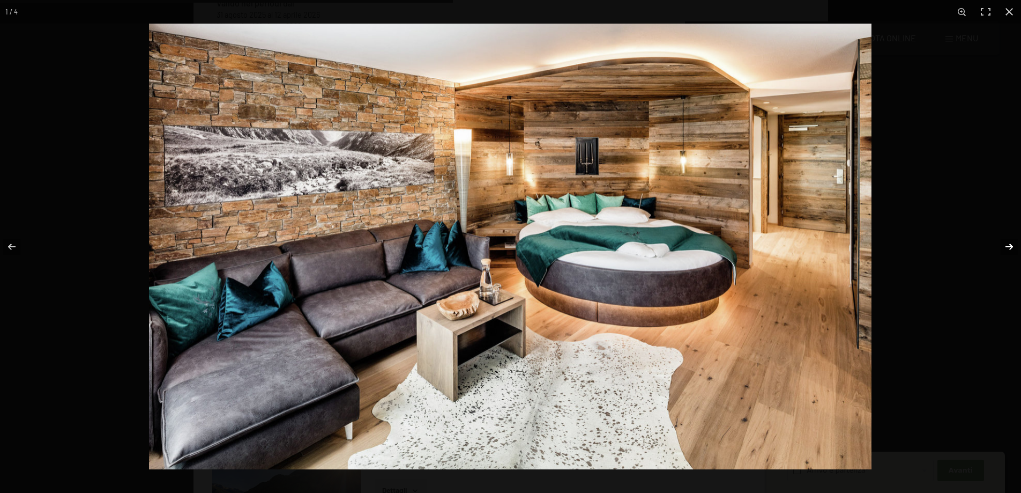
click at [1011, 245] on button "button" at bounding box center [1003, 247] width 38 height 54
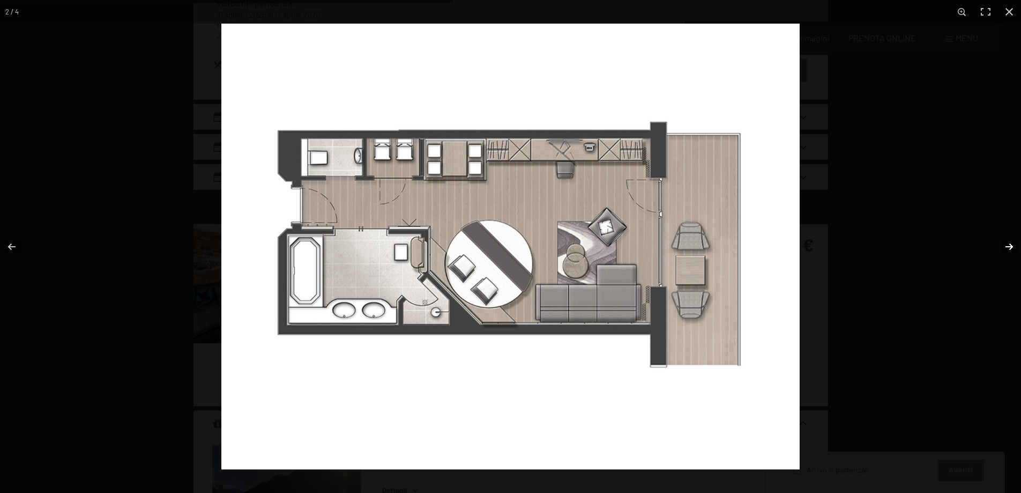
click at [1011, 245] on button "button" at bounding box center [1003, 247] width 38 height 54
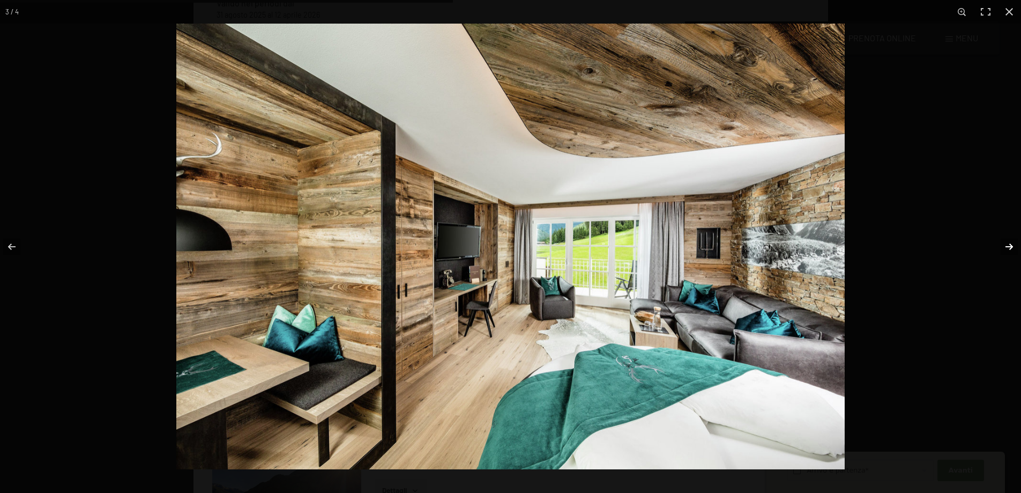
click at [1011, 245] on button "button" at bounding box center [1003, 247] width 38 height 54
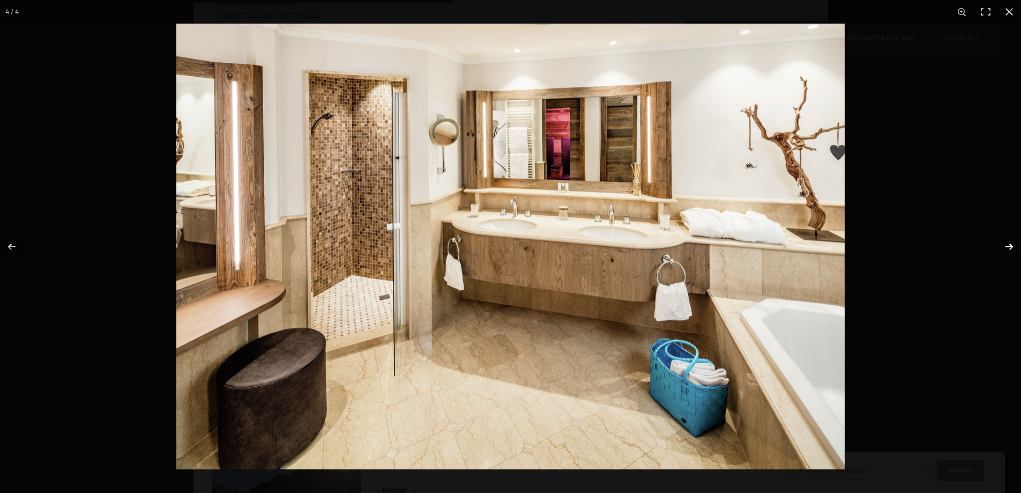
click at [1011, 245] on button "button" at bounding box center [1003, 247] width 38 height 54
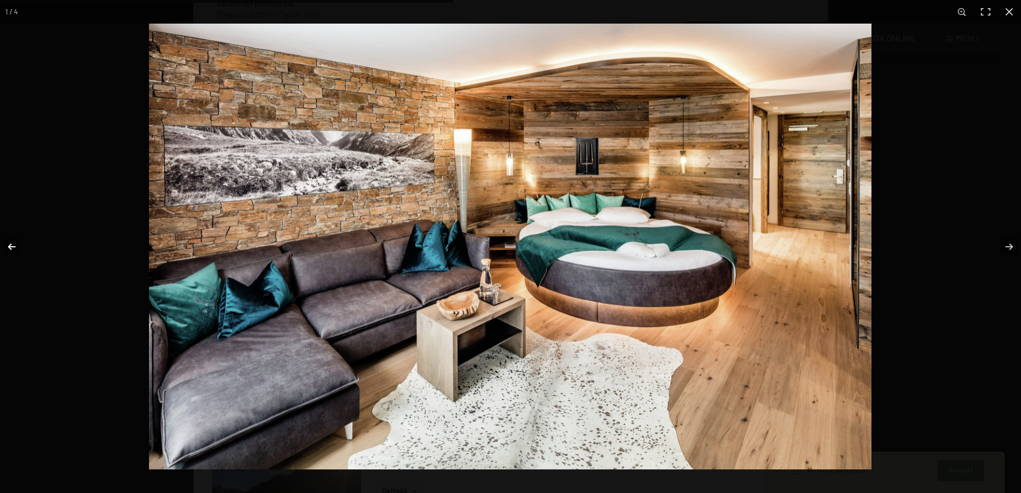
click at [11, 253] on button "button" at bounding box center [19, 247] width 38 height 54
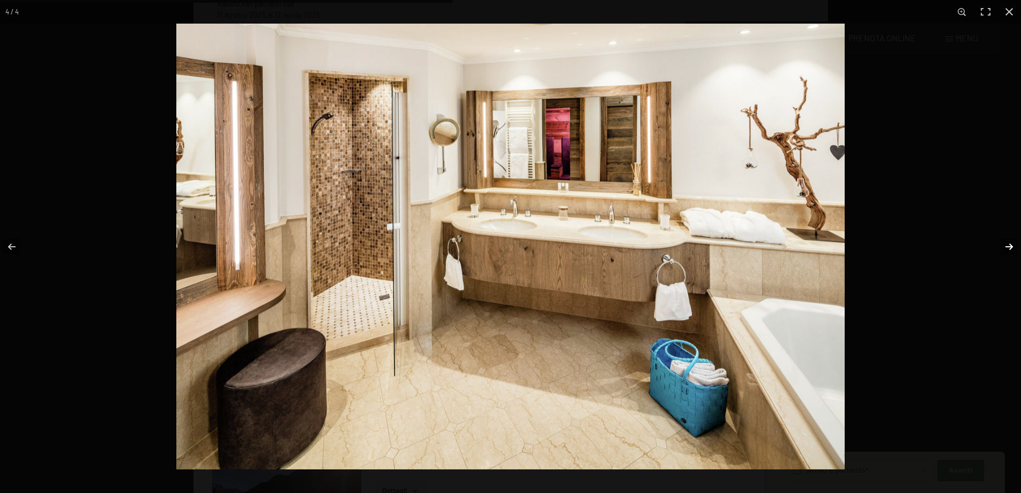
click at [1005, 251] on button "button" at bounding box center [1003, 247] width 38 height 54
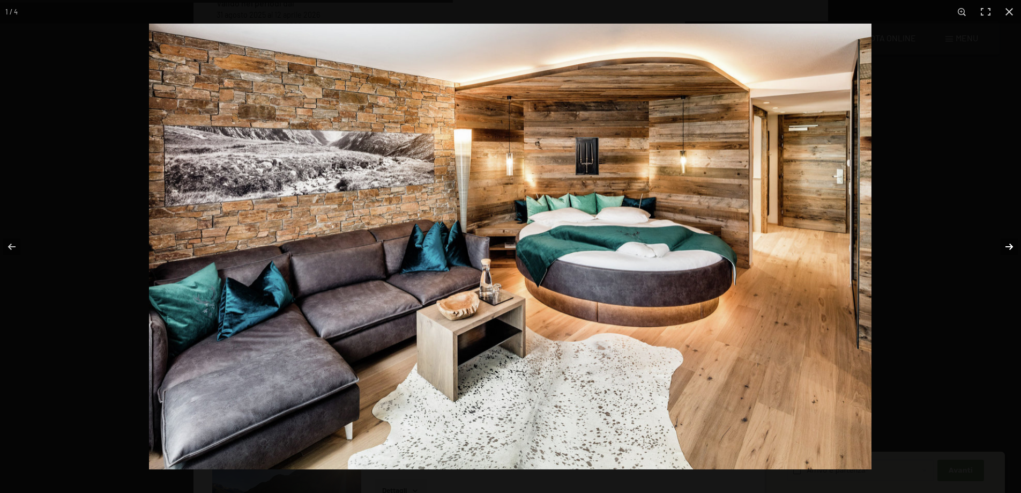
click at [1005, 252] on button "button" at bounding box center [1003, 247] width 38 height 54
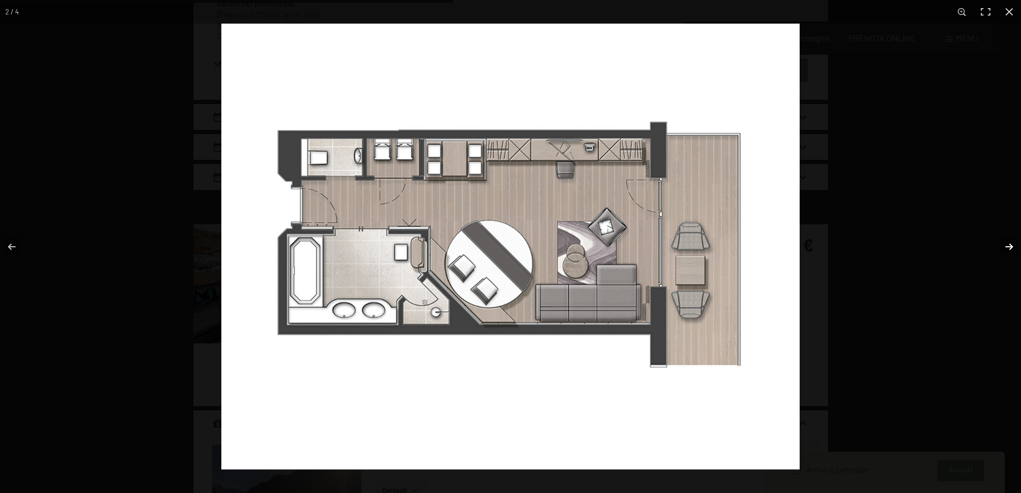
click at [1005, 252] on button "button" at bounding box center [1003, 247] width 38 height 54
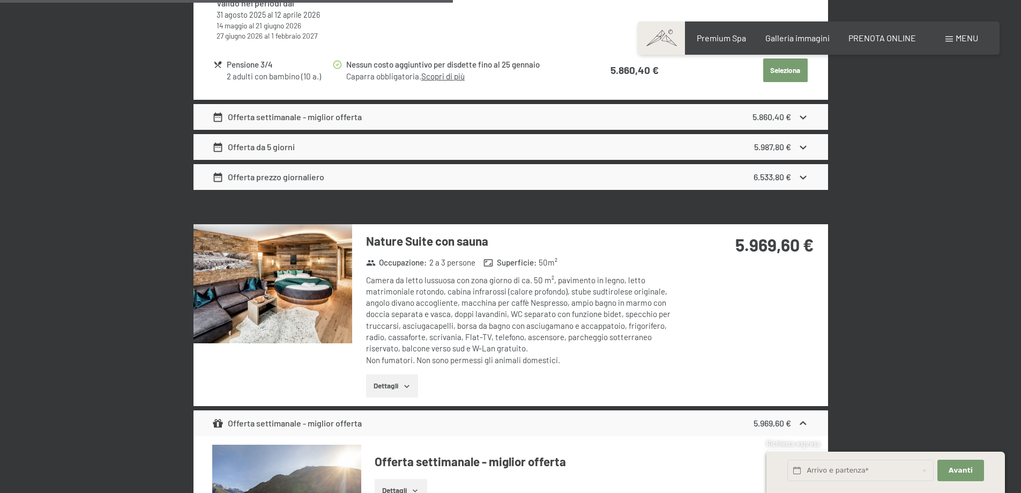
click at [0, 0] on button "button" at bounding box center [0, 0] width 0 height 0
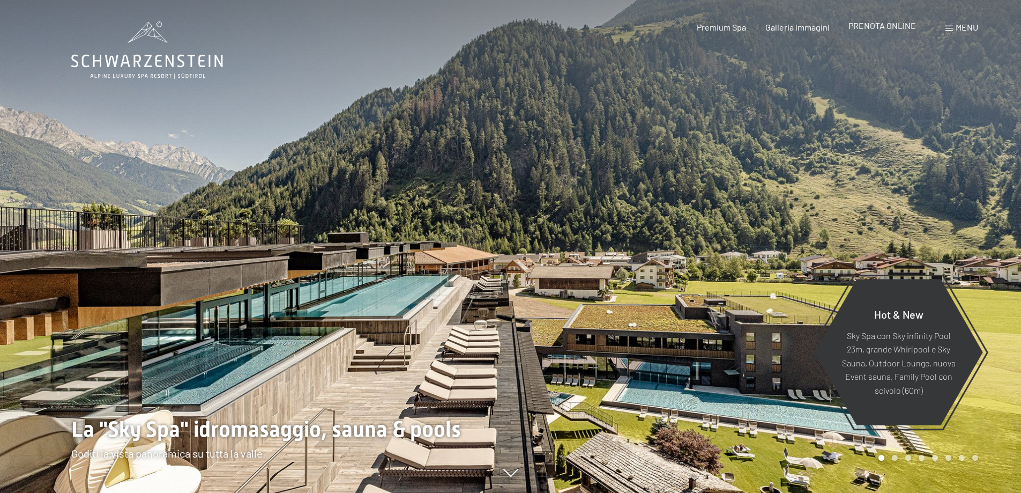
click at [868, 27] on span "PRENOTA ONLINE" at bounding box center [883, 25] width 68 height 10
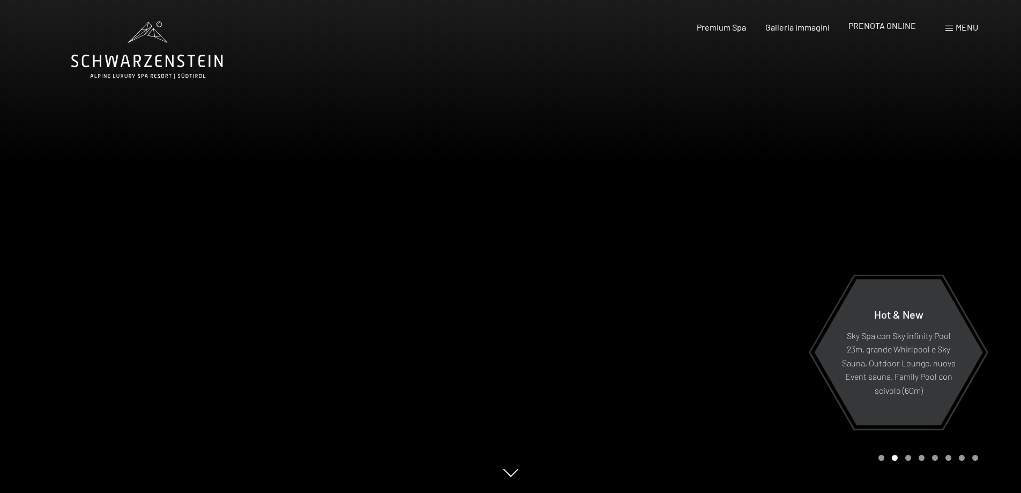
click at [865, 26] on span "PRENOTA ONLINE" at bounding box center [883, 25] width 68 height 10
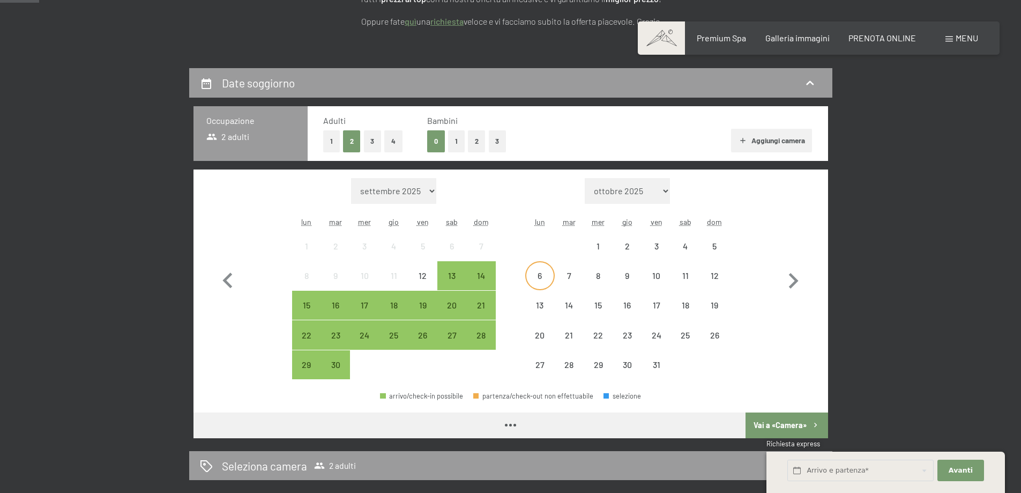
scroll to position [214, 0]
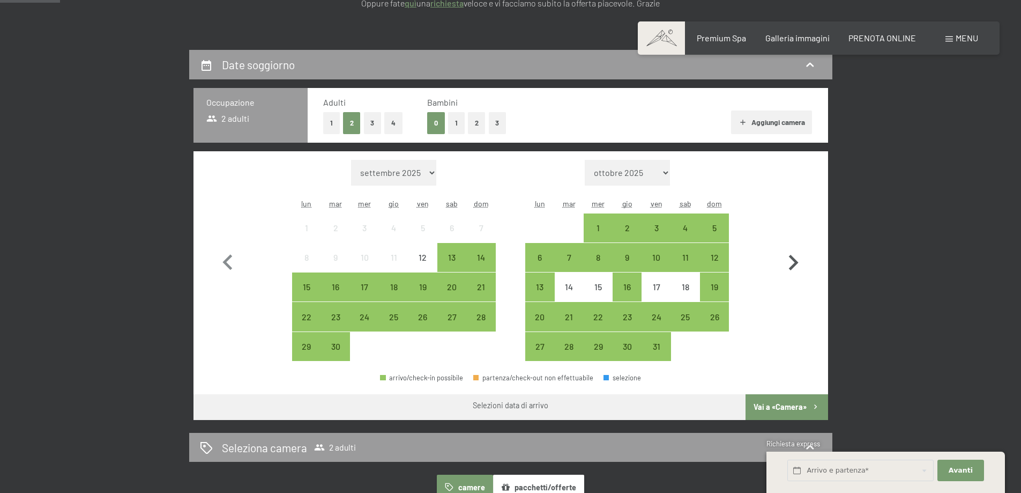
click at [791, 265] on icon "button" at bounding box center [793, 262] width 31 height 31
select select "[DATE]"
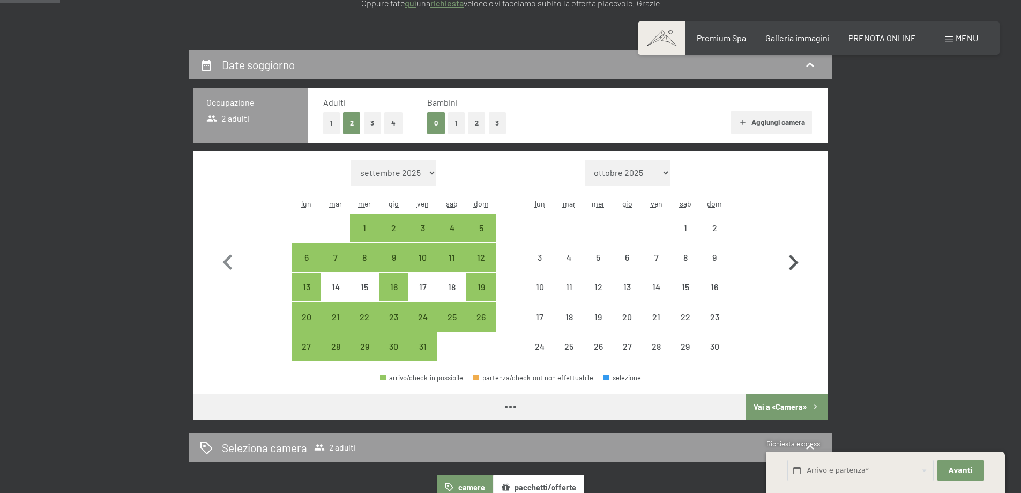
click at [791, 265] on icon "button" at bounding box center [793, 262] width 31 height 31
select select "[DATE]"
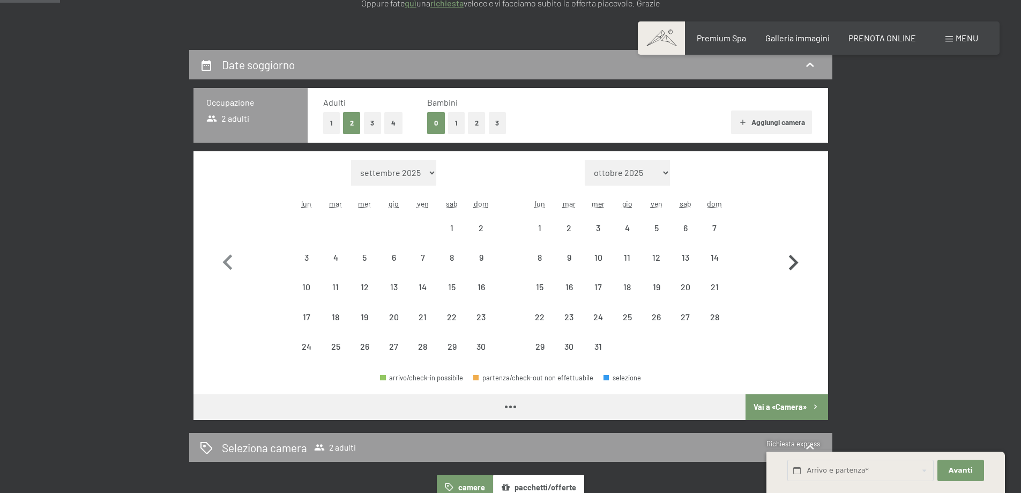
select select "[DATE]"
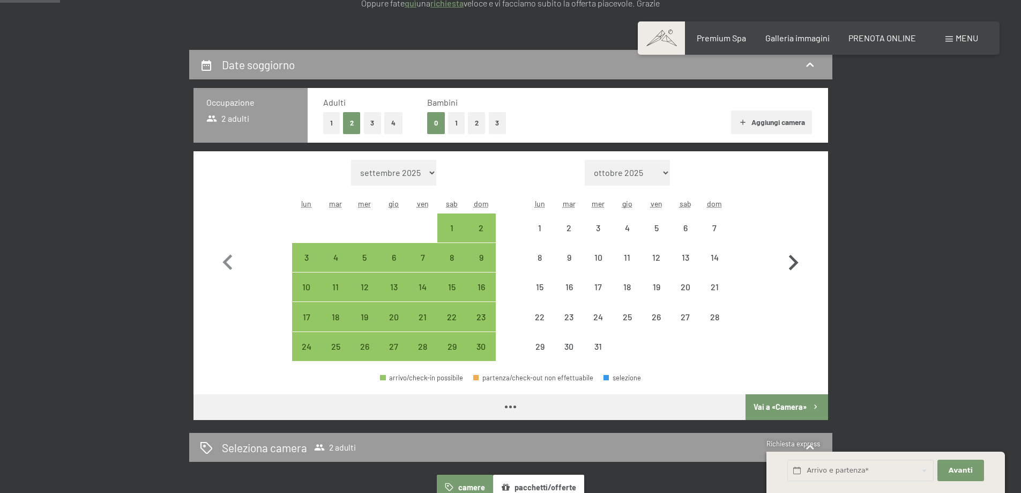
click at [791, 265] on icon "button" at bounding box center [793, 262] width 31 height 31
select select "[DATE]"
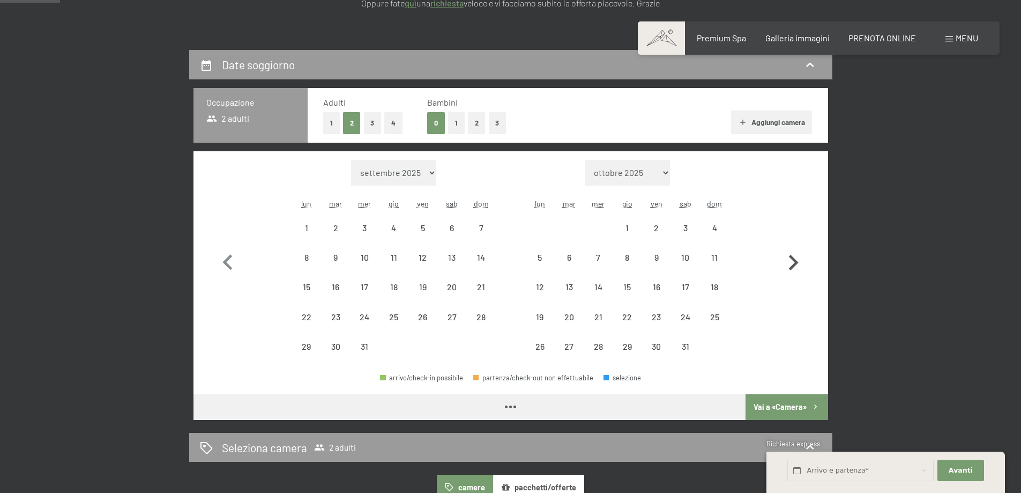
select select "[DATE]"
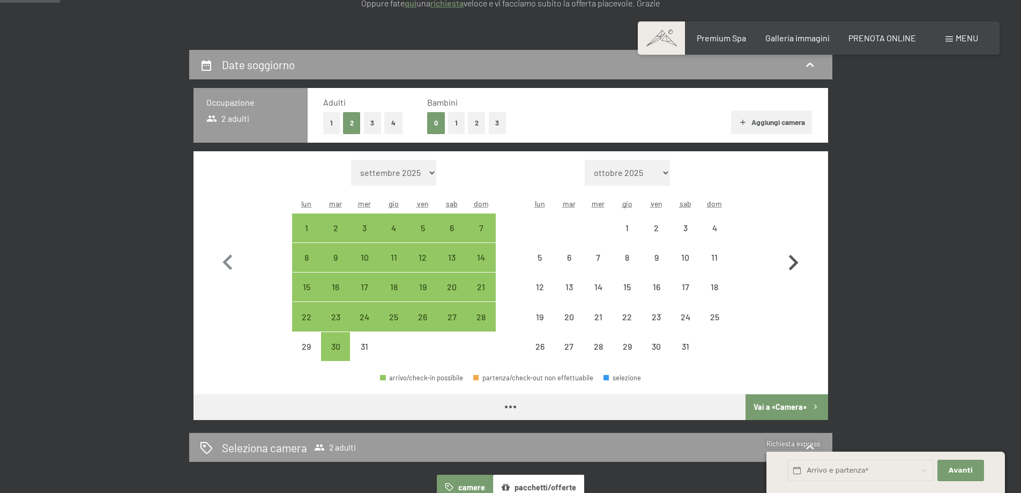
click at [791, 265] on icon "button" at bounding box center [793, 262] width 31 height 31
select select "[DATE]"
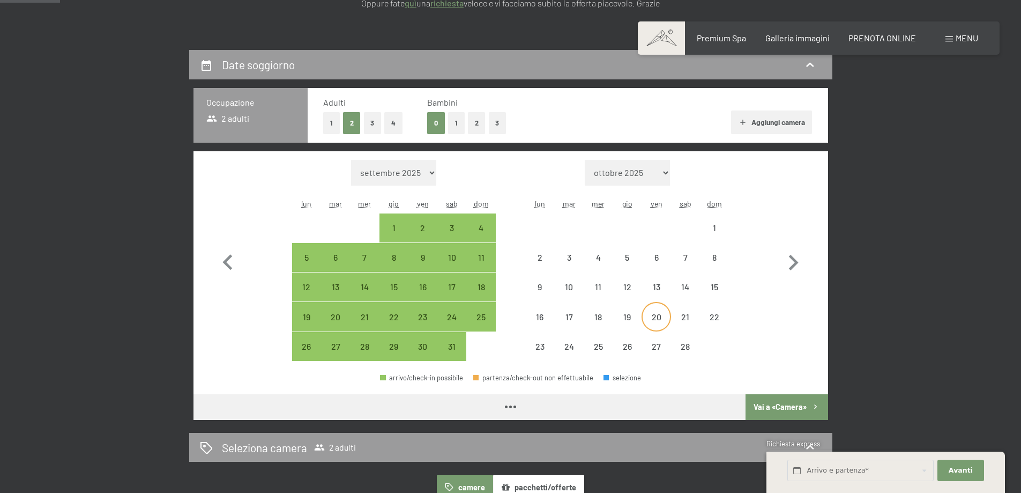
select select "[DATE]"
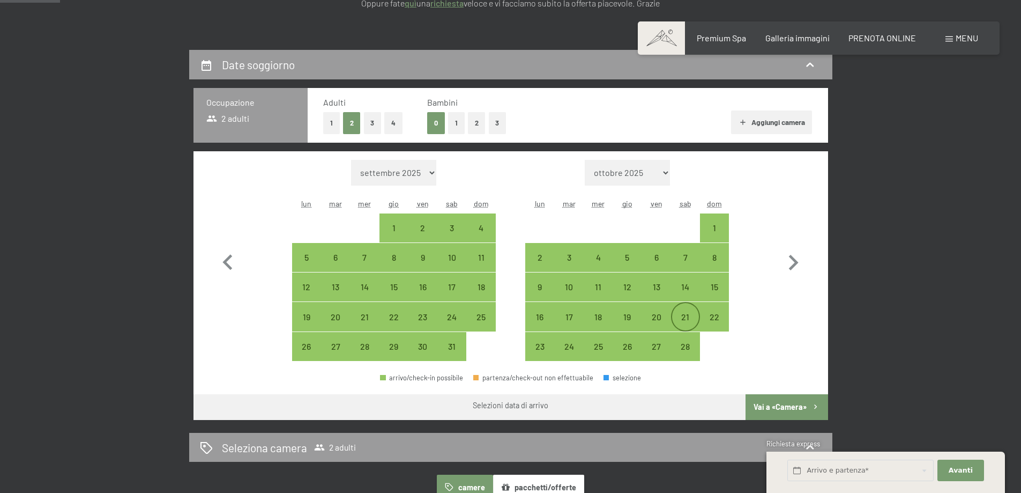
click at [688, 320] on div "21" at bounding box center [685, 326] width 27 height 27
select select "[DATE]"
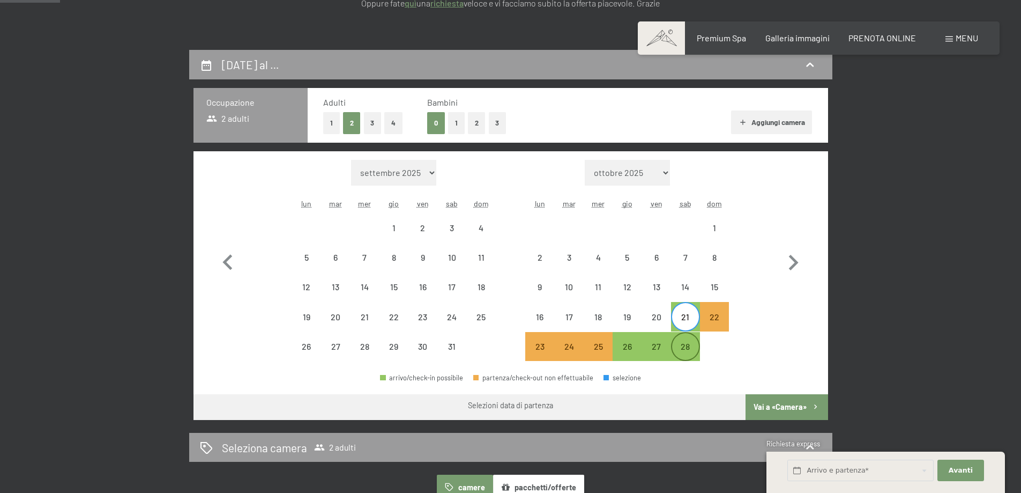
click at [690, 344] on div "28" at bounding box center [685, 355] width 27 height 27
select select "[DATE]"
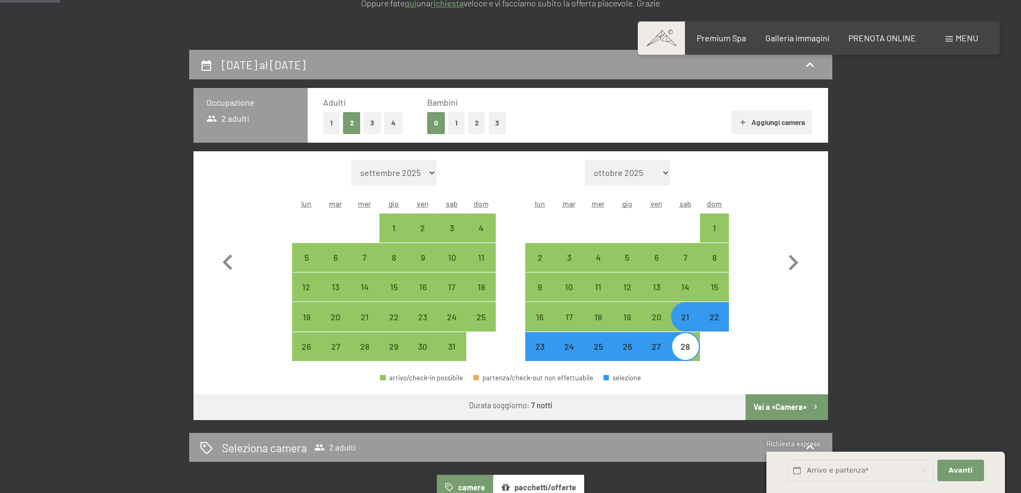
click at [462, 123] on button "1" at bounding box center [456, 123] width 17 height 22
select select "[DATE]"
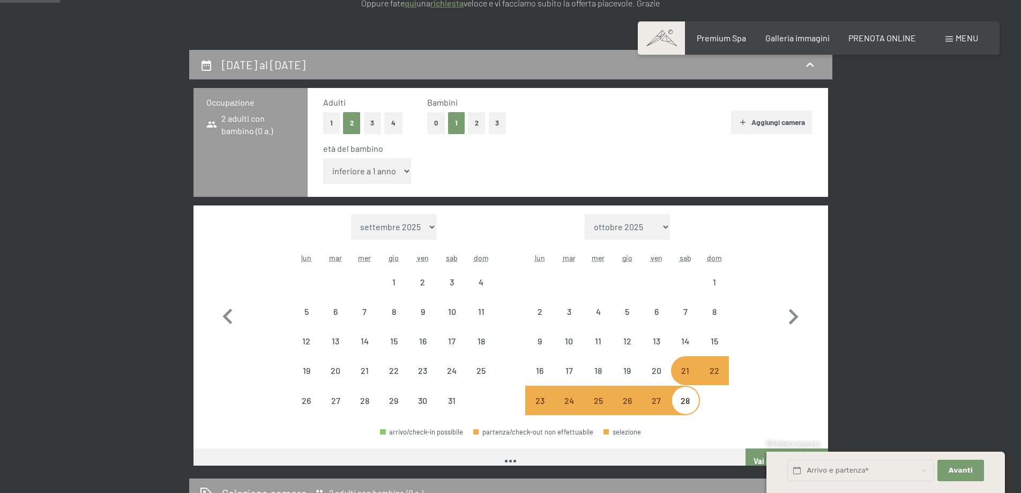
click at [398, 175] on select "inferiore a 1 anno 1 anno 2 anni 3 anni 4 anni 5 anni 6 anni 7 anni 8 anni 9 an…" at bounding box center [367, 171] width 88 height 26
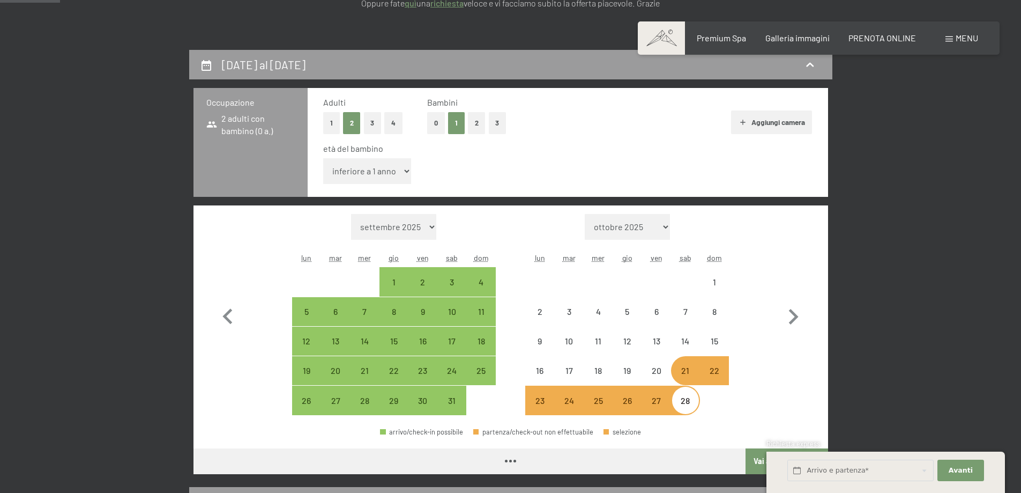
select select "[DATE]"
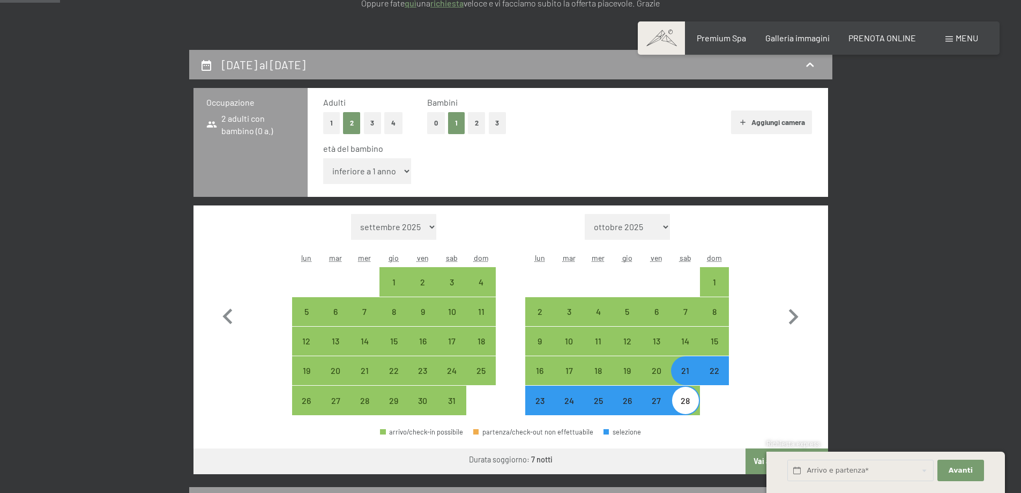
select select "10"
click at [323, 158] on select "inferiore a 1 anno 1 anno 2 anni 3 anni 4 anni 5 anni 6 anni 7 anni 8 anni 9 an…" at bounding box center [367, 171] width 88 height 26
select select "[DATE]"
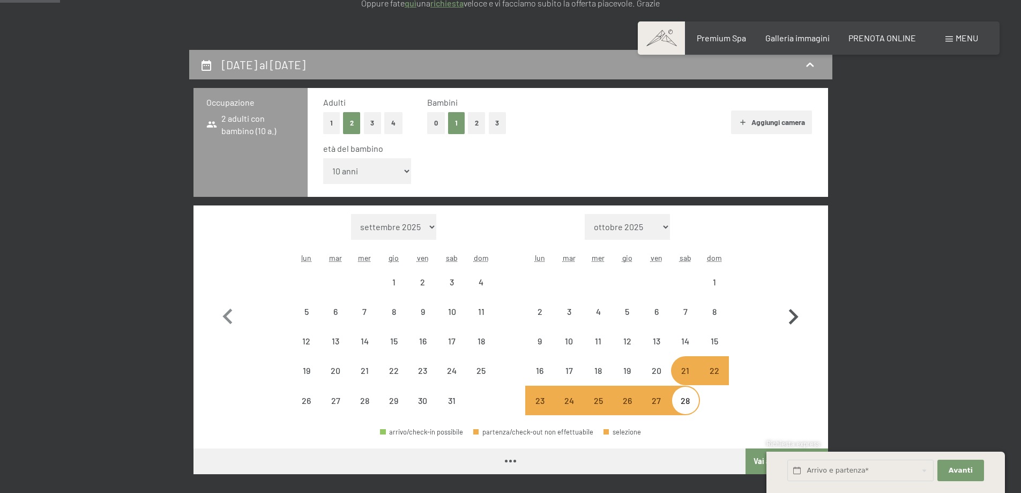
select select "[DATE]"
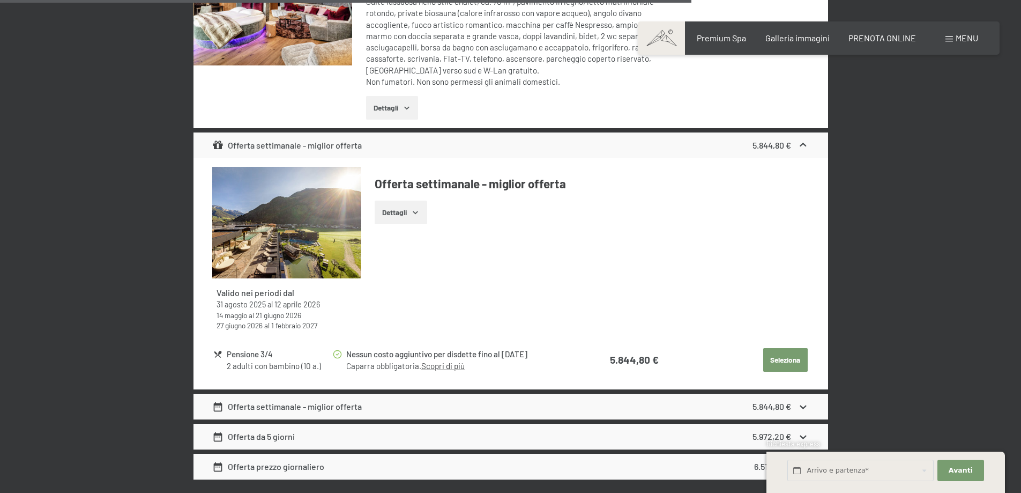
scroll to position [4129, 0]
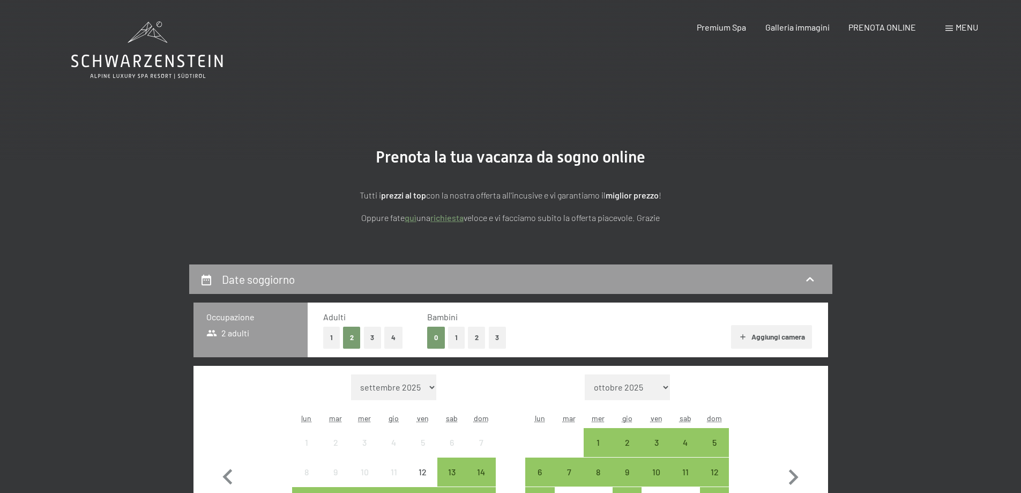
click at [461, 340] on button "1" at bounding box center [456, 338] width 17 height 22
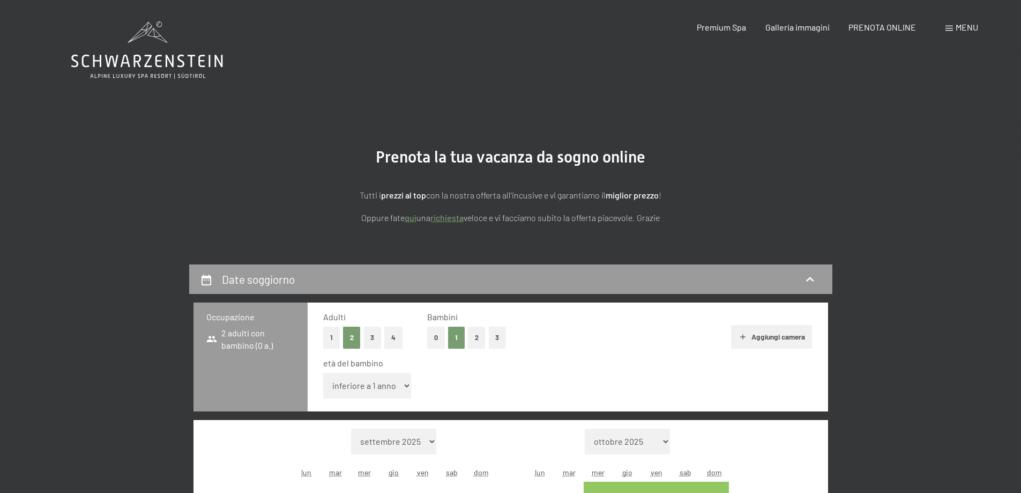
click at [379, 386] on select "inferiore a 1 anno 1 anno 2 anni 3 anni 4 anni 5 anni 6 anni 7 anni 8 anni 9 an…" at bounding box center [367, 386] width 88 height 26
select select "10"
click at [323, 373] on select "inferiore a 1 anno 1 anno 2 anni 3 anni 4 anni 5 anni 6 anni 7 anni 8 anni 9 an…" at bounding box center [367, 386] width 88 height 26
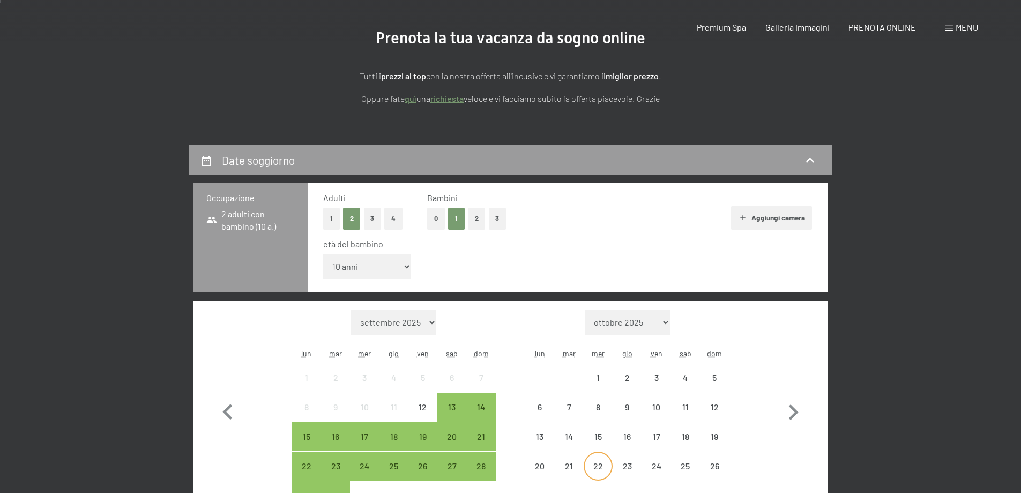
scroll to position [268, 0]
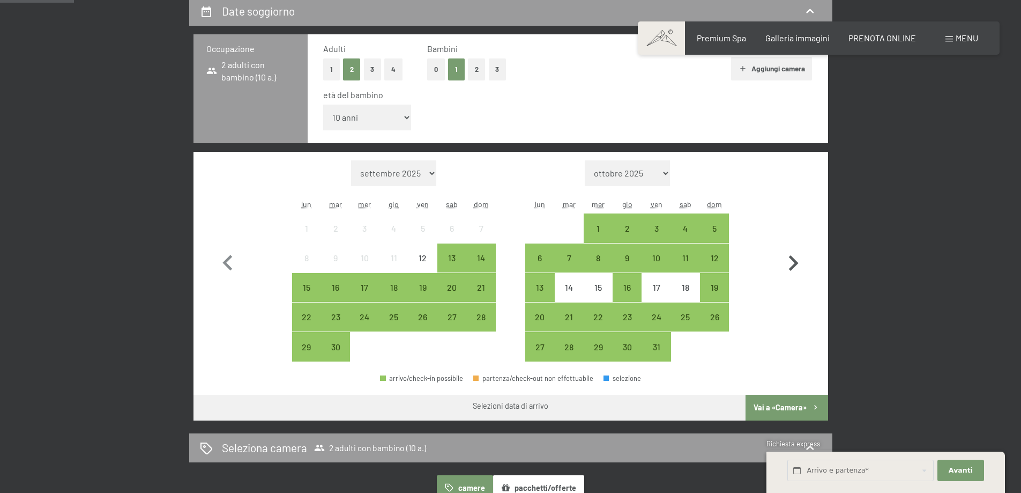
click at [797, 268] on icon "button" at bounding box center [793, 263] width 31 height 31
select select "[DATE]"
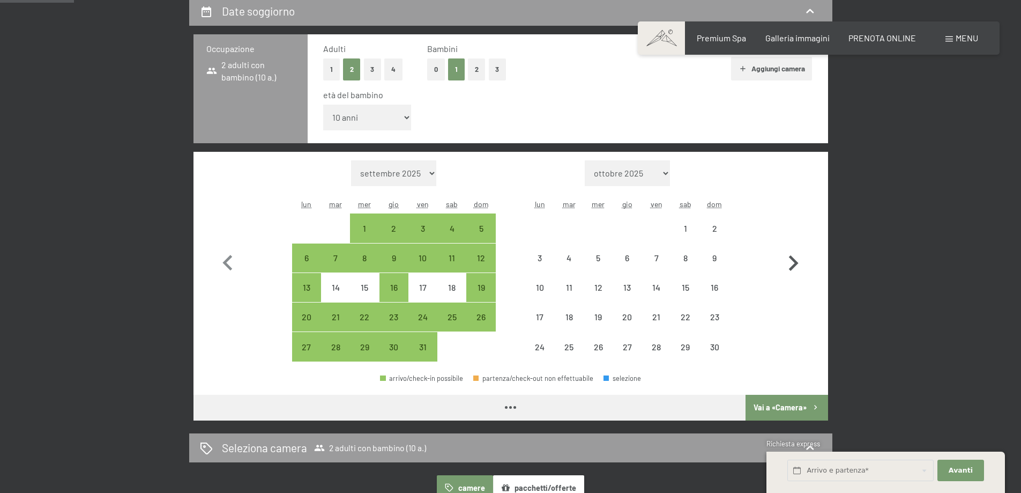
click at [797, 268] on icon "button" at bounding box center [793, 263] width 31 height 31
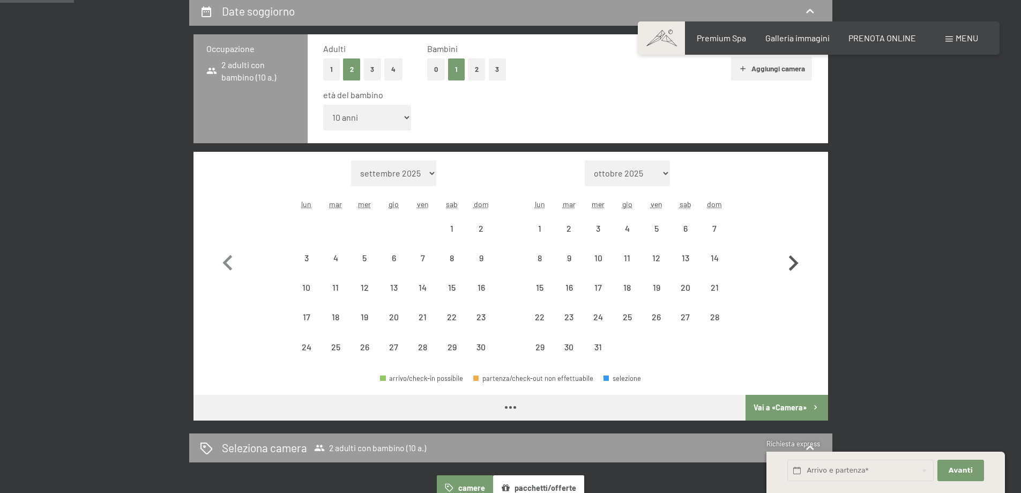
click at [797, 268] on icon "button" at bounding box center [793, 263] width 31 height 31
select select "[DATE]"
click at [797, 268] on icon "button" at bounding box center [793, 263] width 31 height 31
select select "[DATE]"
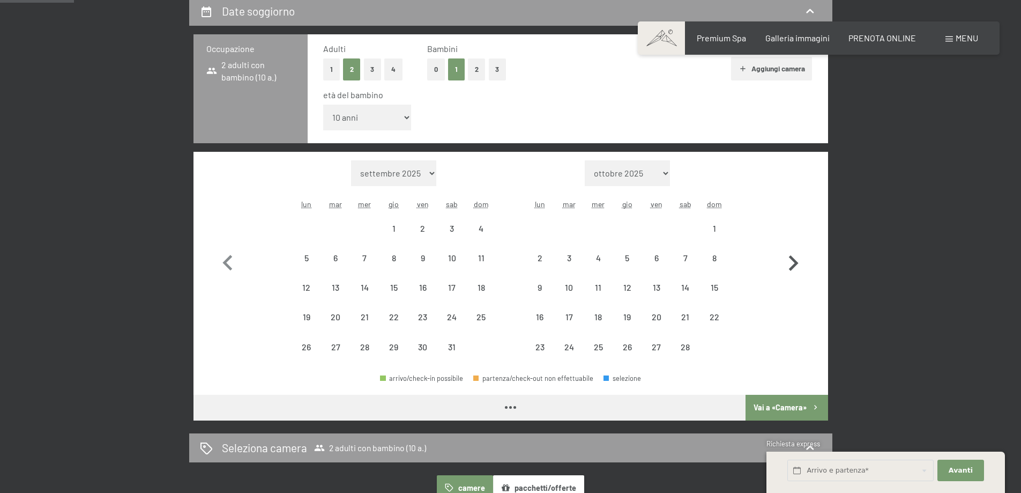
select select "[DATE]"
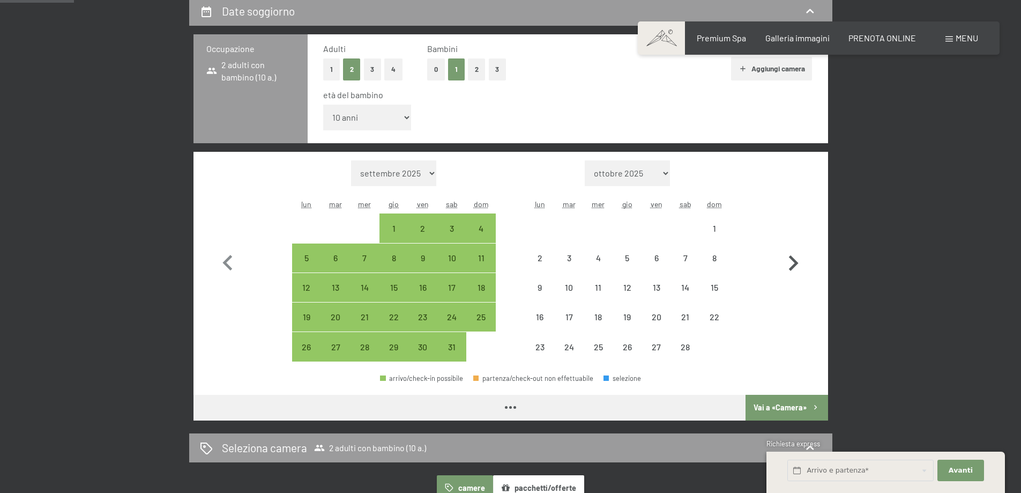
select select "[DATE]"
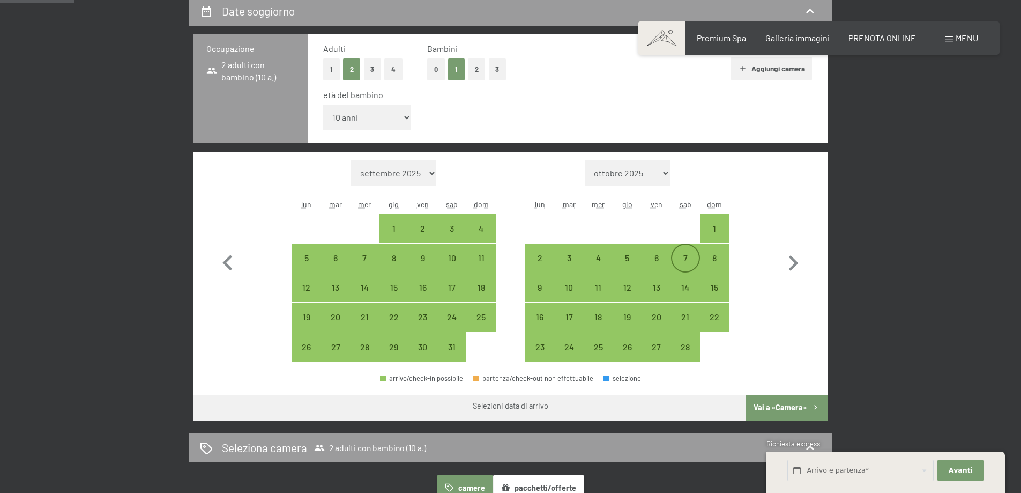
click at [681, 261] on div "7" at bounding box center [685, 267] width 27 height 27
select select "[DATE]"
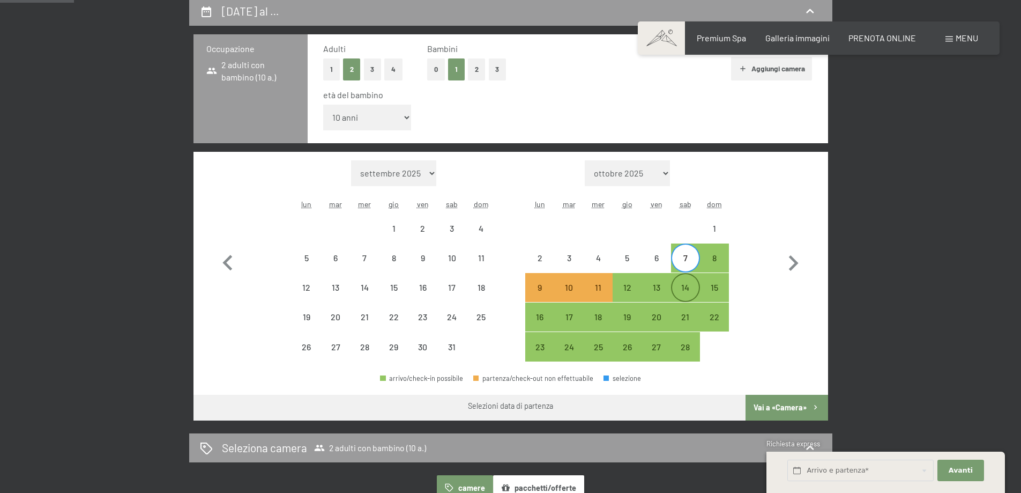
click at [679, 286] on div "14" at bounding box center [685, 296] width 27 height 27
select select "[DATE]"
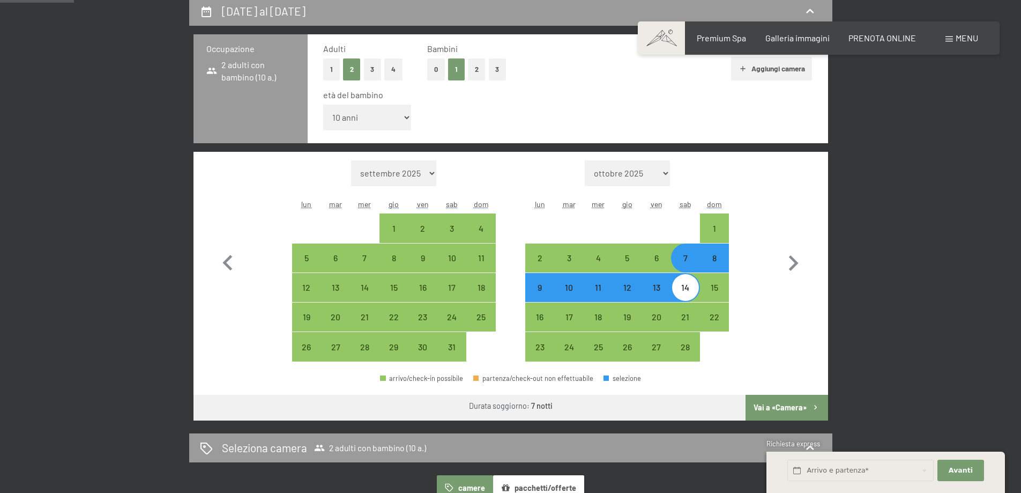
click at [774, 410] on button "Vai a «Camera»" at bounding box center [787, 408] width 82 height 26
select select "[DATE]"
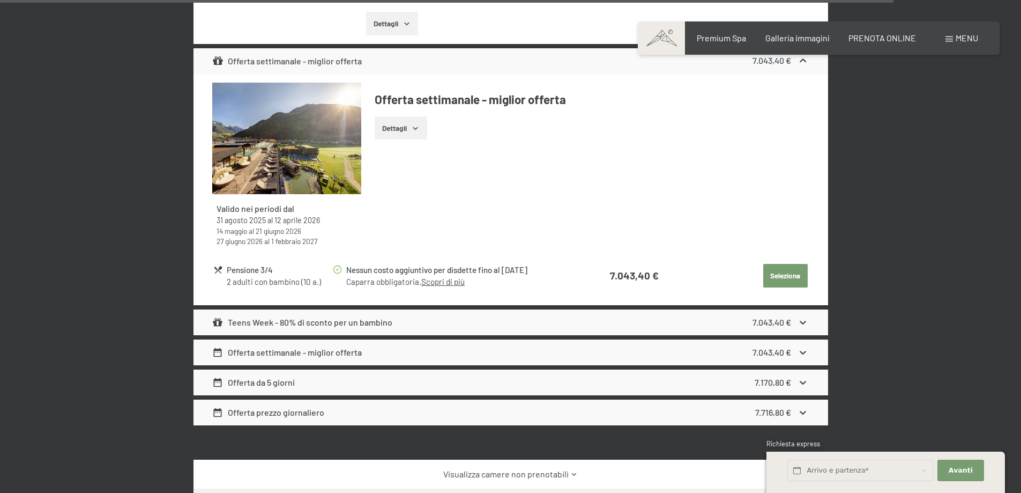
scroll to position [5305, 0]
